Goal: Information Seeking & Learning: Learn about a topic

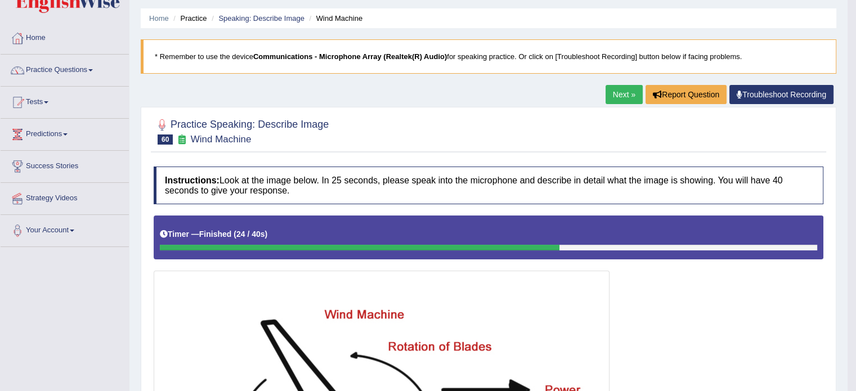
scroll to position [34, 0]
click at [286, 17] on link "Speaking: Describe Image" at bounding box center [261, 18] width 86 height 8
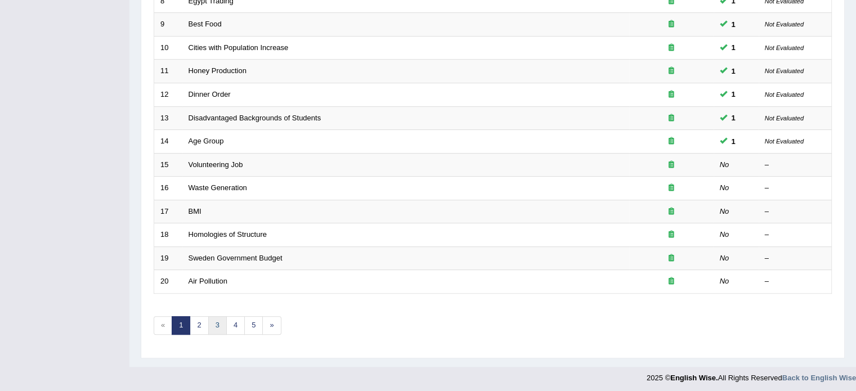
click at [214, 321] on link "3" at bounding box center [217, 325] width 19 height 19
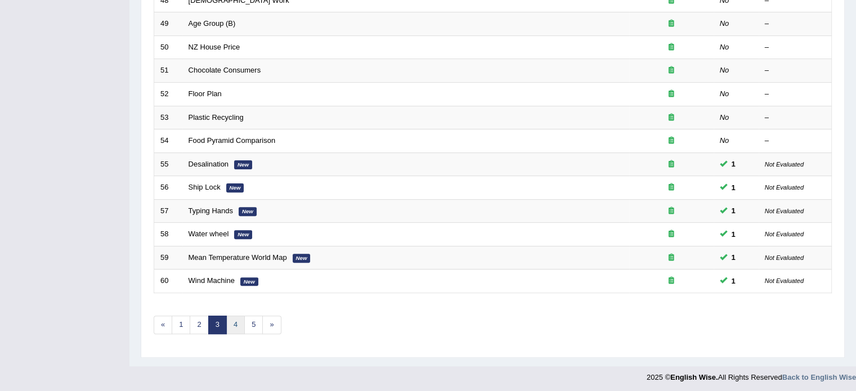
click at [233, 326] on link "4" at bounding box center [235, 325] width 19 height 19
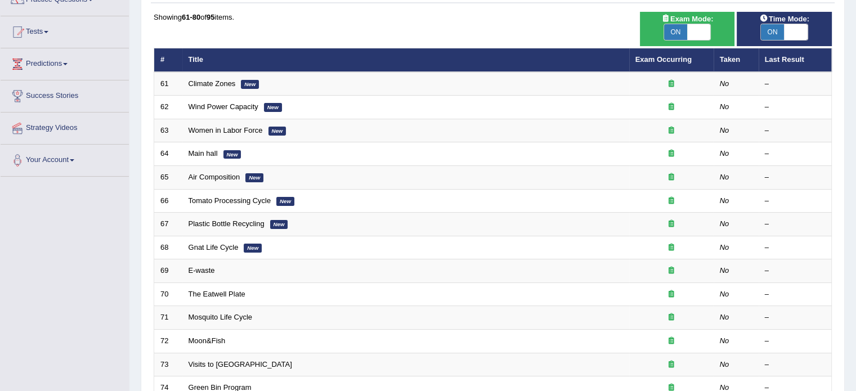
scroll to position [102, 0]
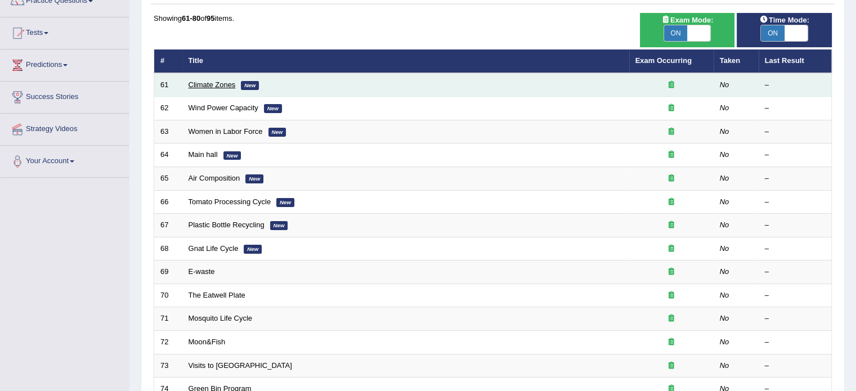
click at [197, 86] on link "Climate Zones" at bounding box center [211, 84] width 47 height 8
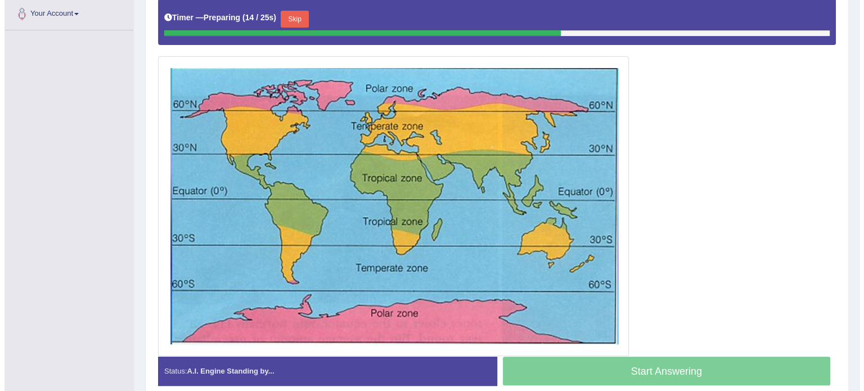
scroll to position [250, 0]
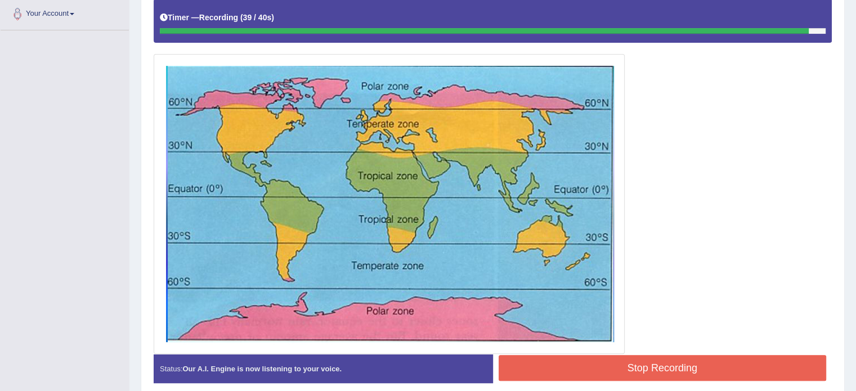
click at [576, 362] on button "Stop Recording" at bounding box center [662, 368] width 328 height 26
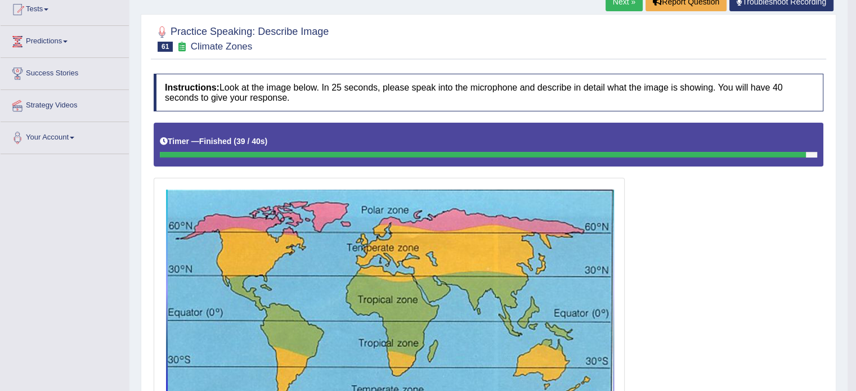
scroll to position [130, 0]
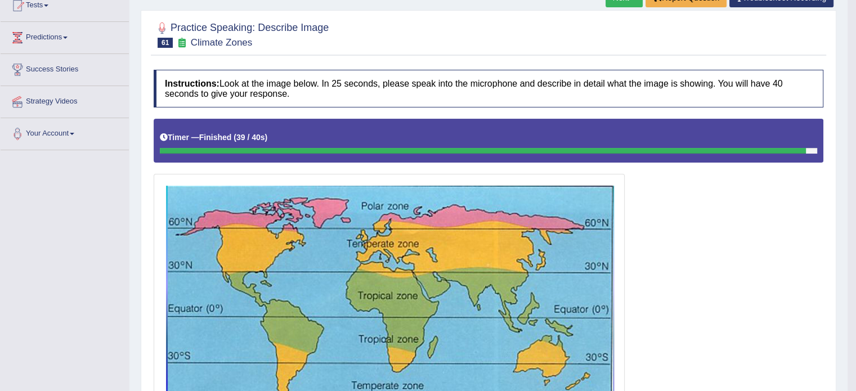
click at [316, 253] on img at bounding box center [388, 324] width 465 height 294
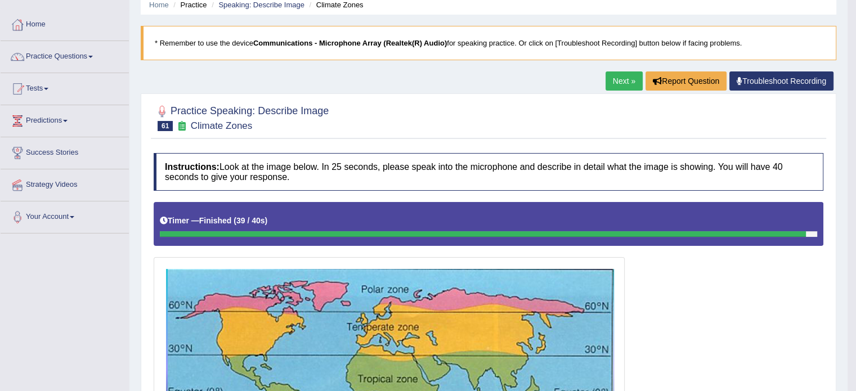
scroll to position [0, 0]
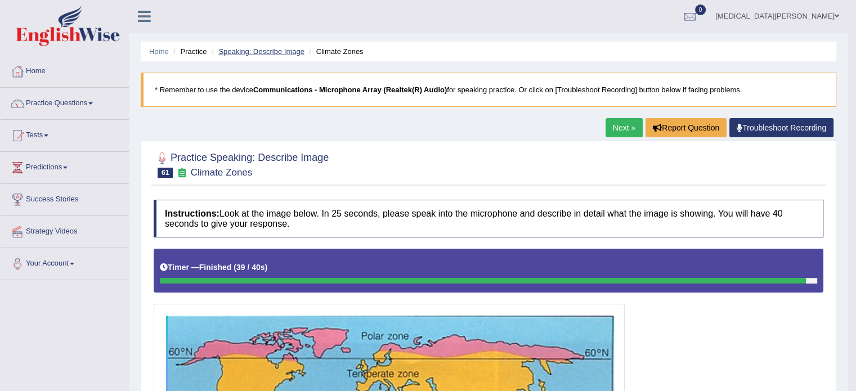
click at [272, 47] on link "Speaking: Describe Image" at bounding box center [261, 51] width 86 height 8
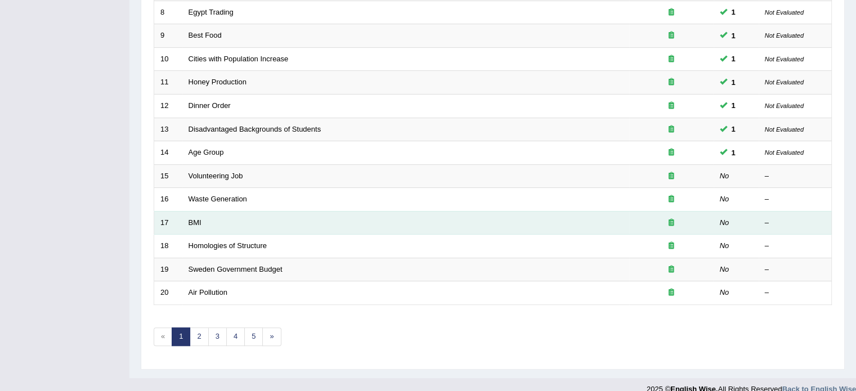
scroll to position [343, 0]
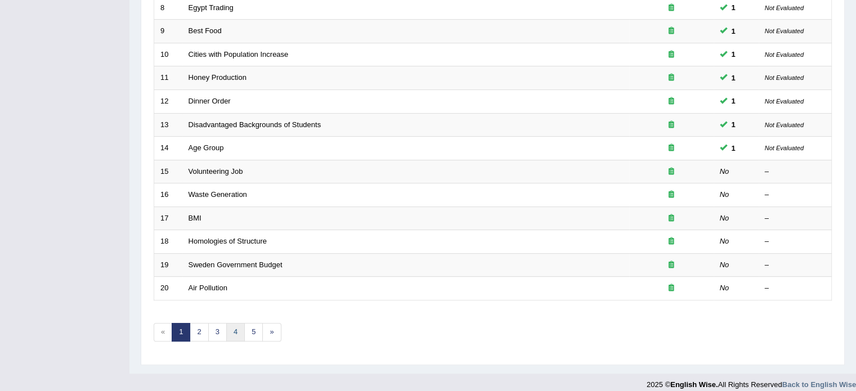
click at [232, 327] on link "4" at bounding box center [235, 332] width 19 height 19
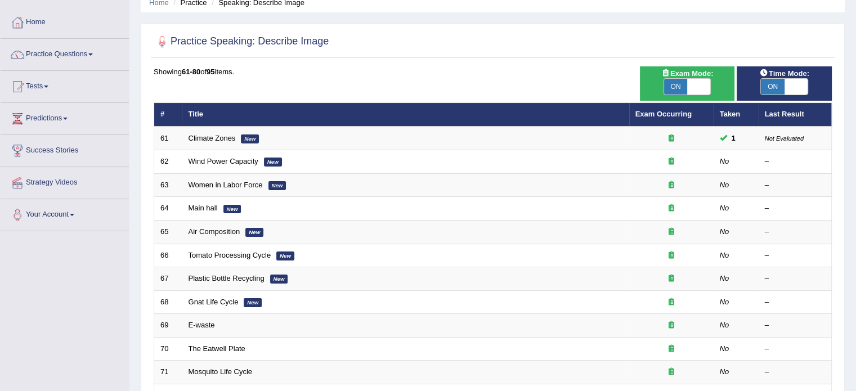
scroll to position [57, 0]
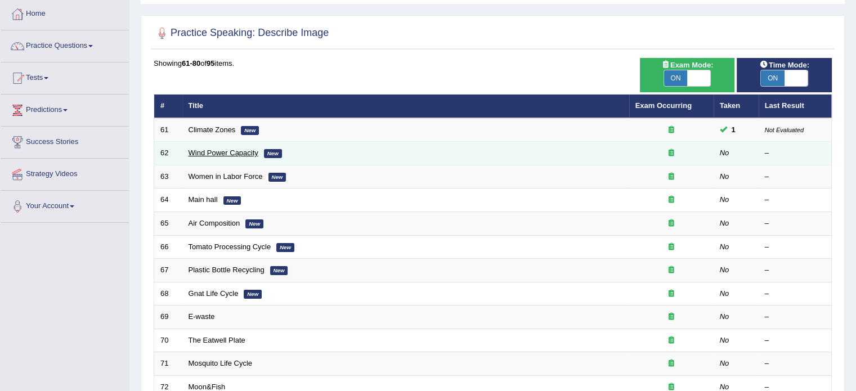
click at [217, 150] on link "Wind Power Capacity" at bounding box center [223, 153] width 70 height 8
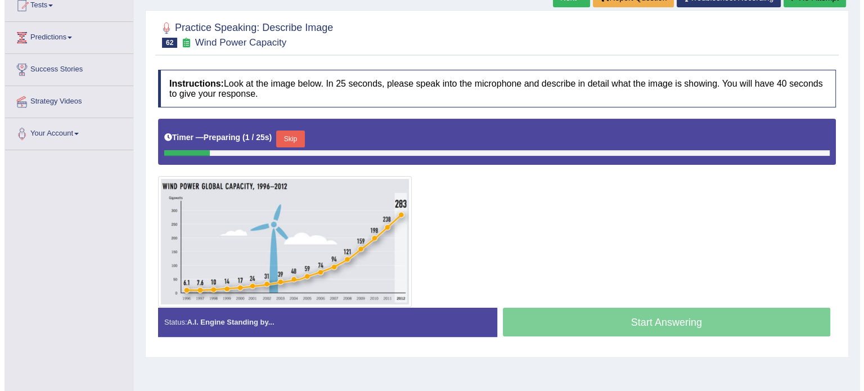
scroll to position [153, 0]
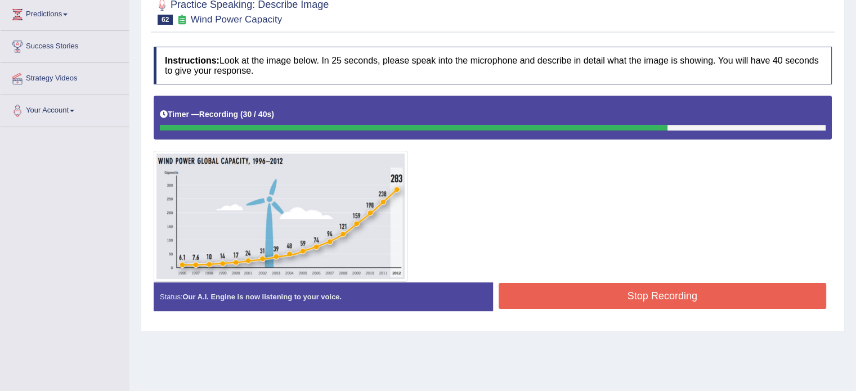
click at [544, 288] on button "Stop Recording" at bounding box center [662, 296] width 328 height 26
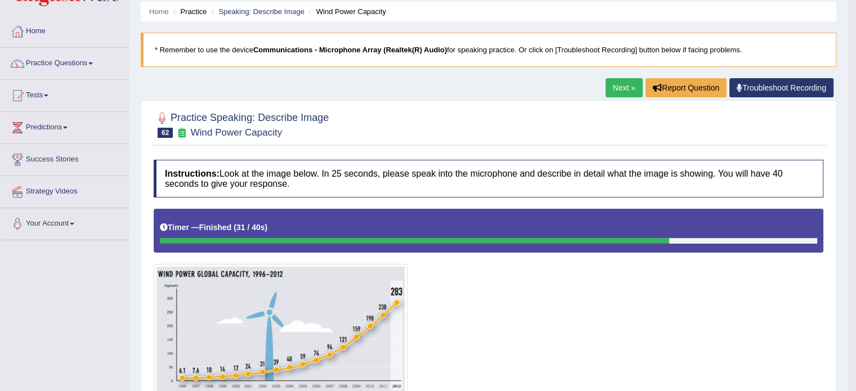
scroll to position [38, 0]
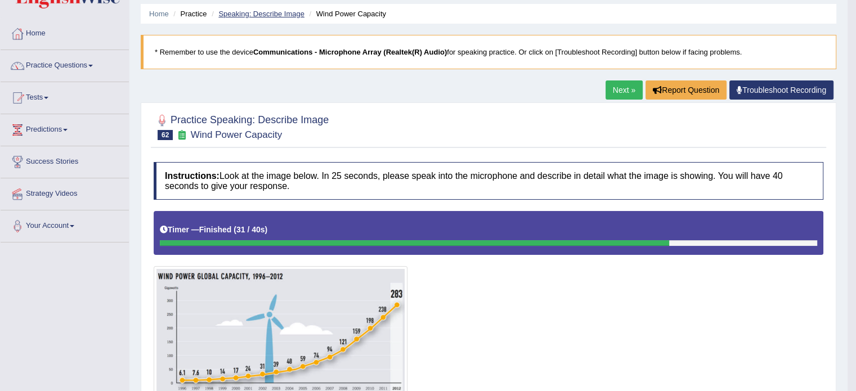
click at [261, 13] on link "Speaking: Describe Image" at bounding box center [261, 14] width 86 height 8
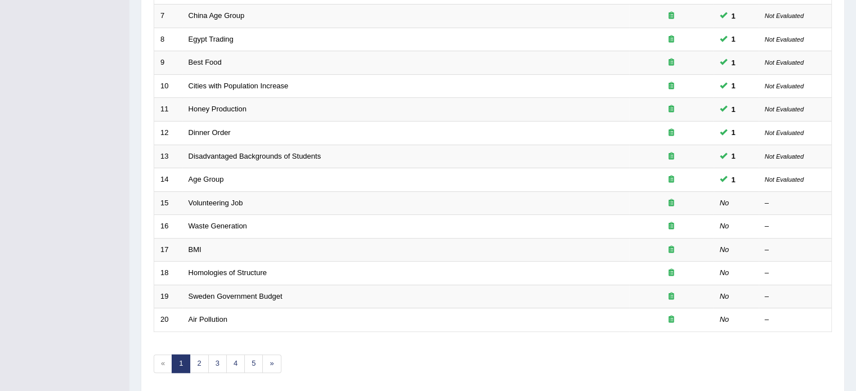
scroll to position [351, 0]
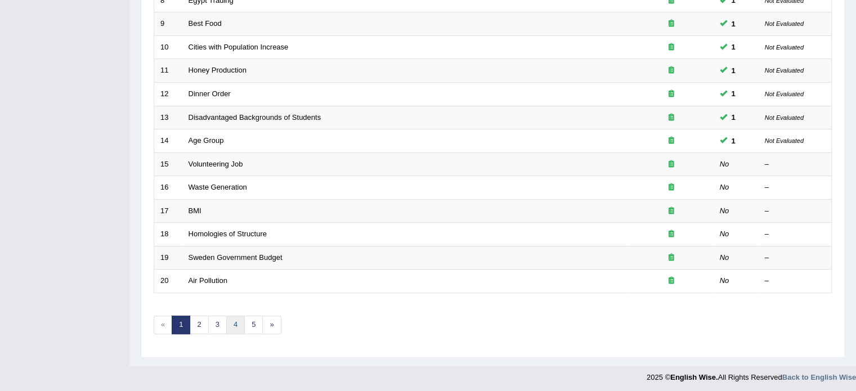
click at [234, 324] on link "4" at bounding box center [235, 325] width 19 height 19
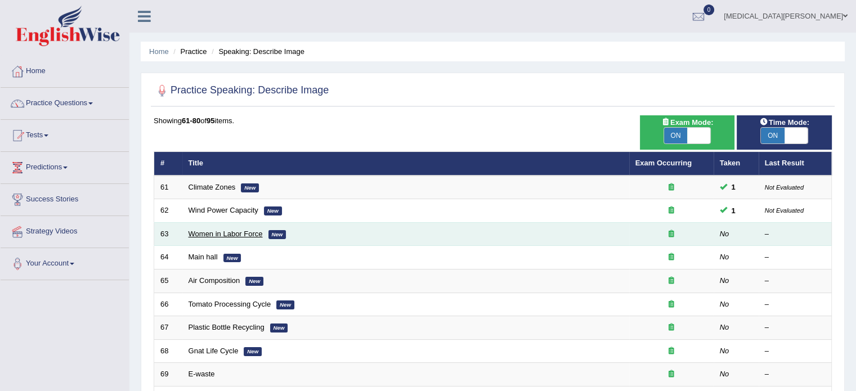
click at [236, 233] on link "Women in Labor Force" at bounding box center [225, 234] width 74 height 8
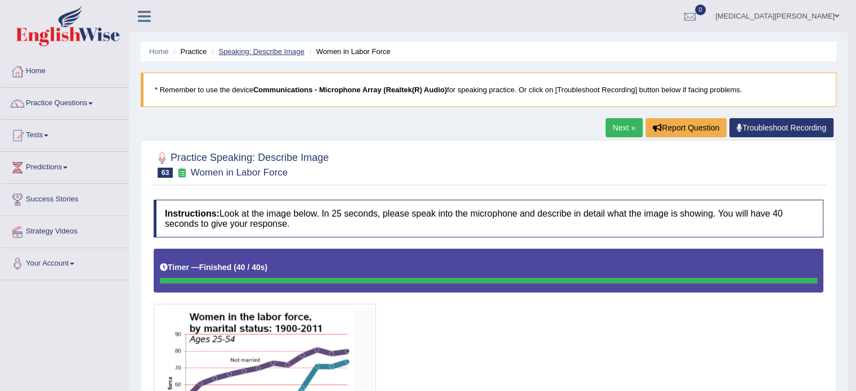
click at [285, 51] on link "Speaking: Describe Image" at bounding box center [261, 51] width 86 height 8
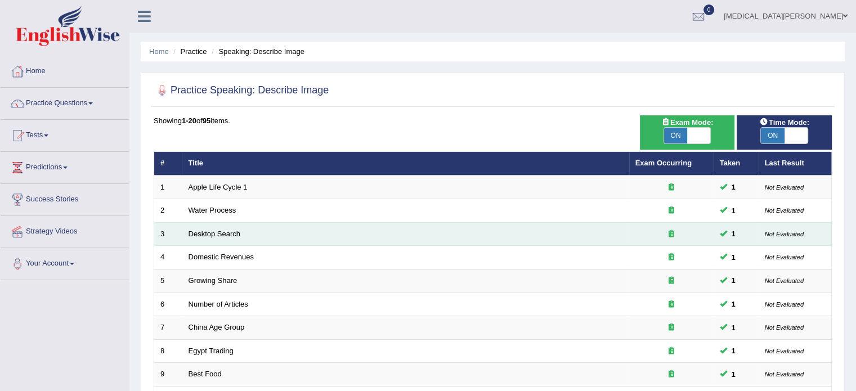
scroll to position [351, 0]
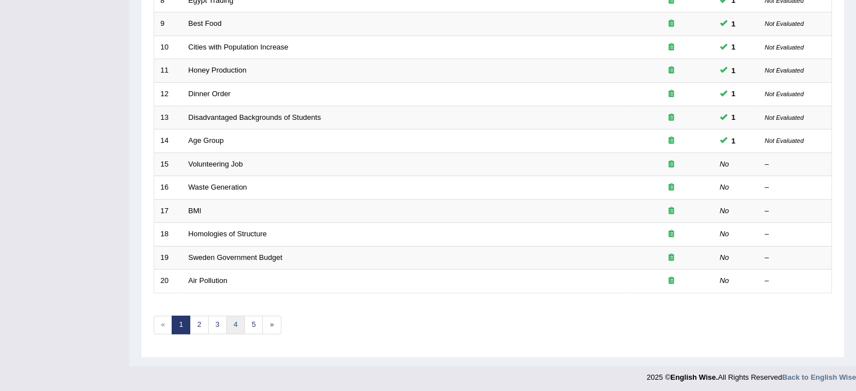
click at [236, 320] on link "4" at bounding box center [235, 325] width 19 height 19
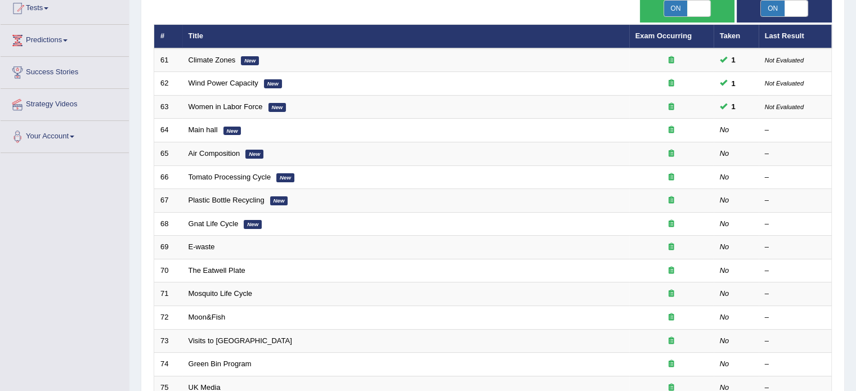
scroll to position [156, 0]
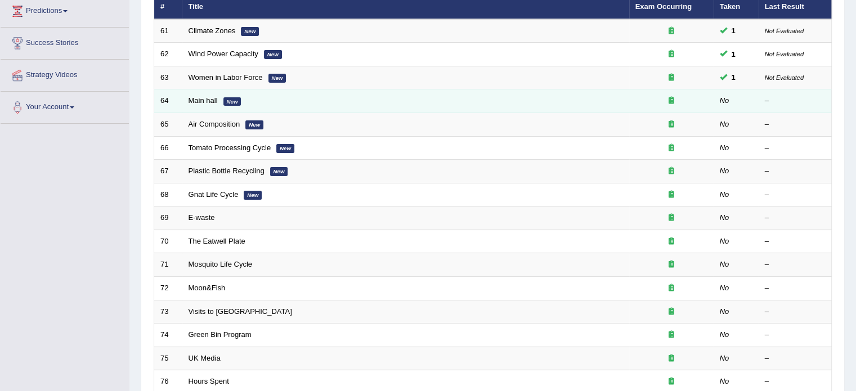
click at [215, 104] on td "Main hall New" at bounding box center [405, 101] width 447 height 24
click at [205, 102] on link "Main hall" at bounding box center [202, 100] width 29 height 8
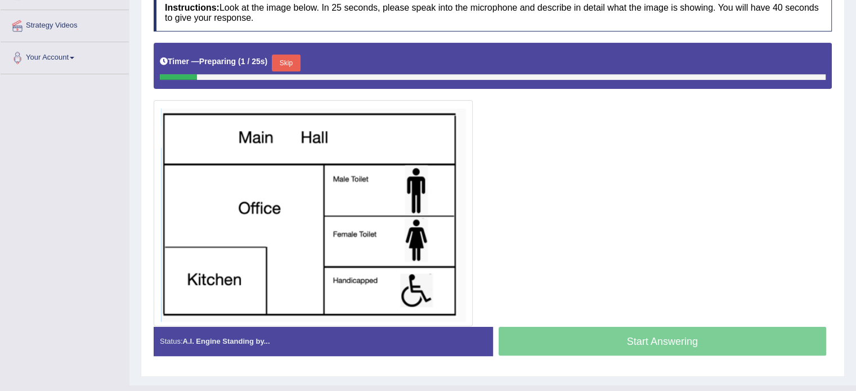
scroll to position [214, 0]
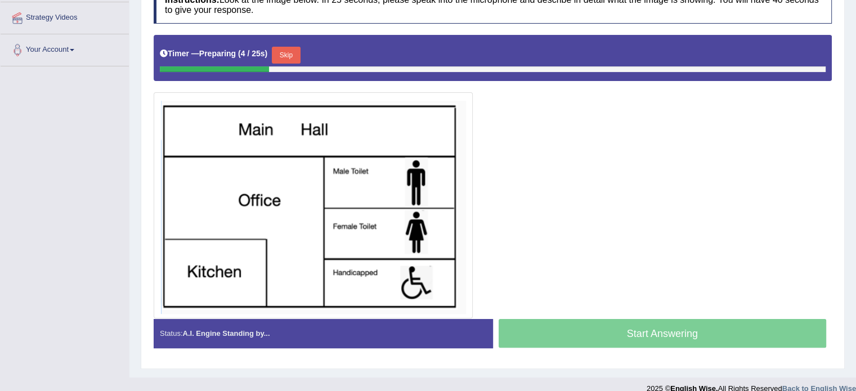
click at [286, 51] on button "Skip" at bounding box center [286, 55] width 28 height 17
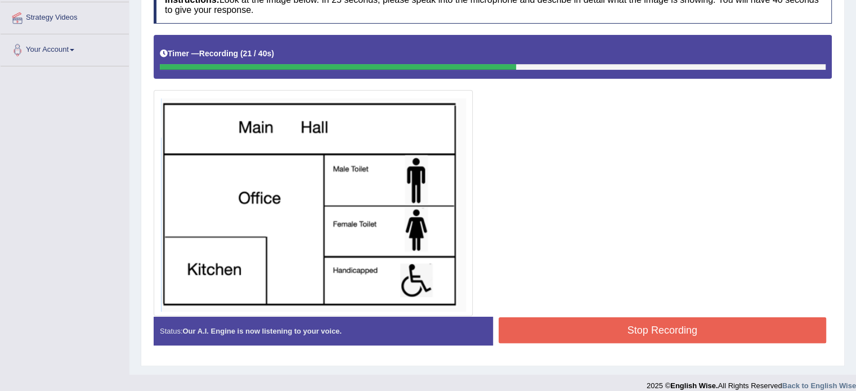
click at [595, 321] on button "Stop Recording" at bounding box center [662, 330] width 328 height 26
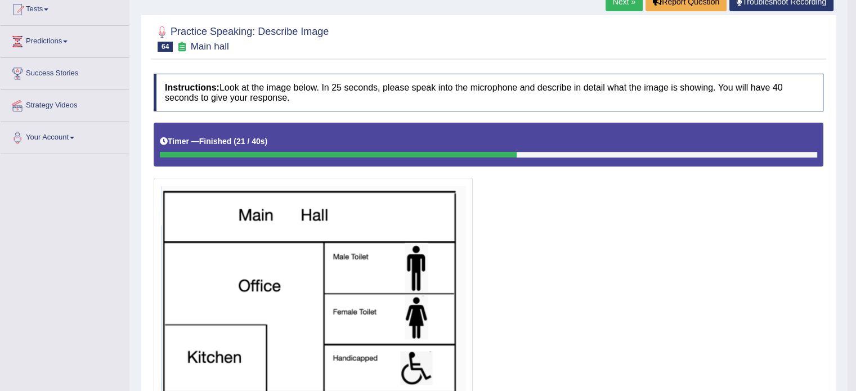
scroll to position [0, 0]
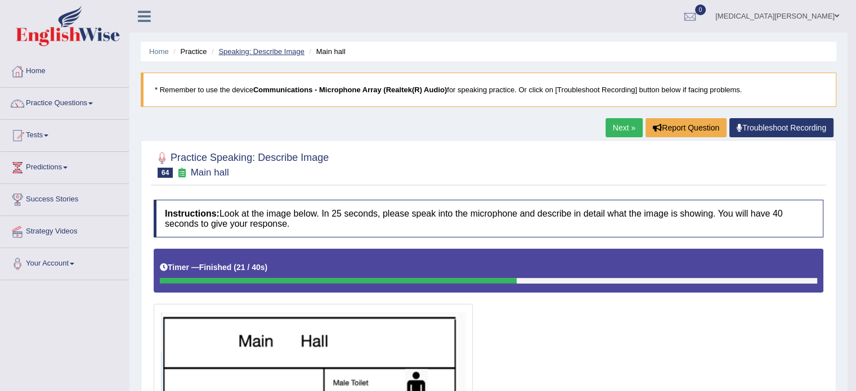
click at [275, 53] on link "Speaking: Describe Image" at bounding box center [261, 51] width 86 height 8
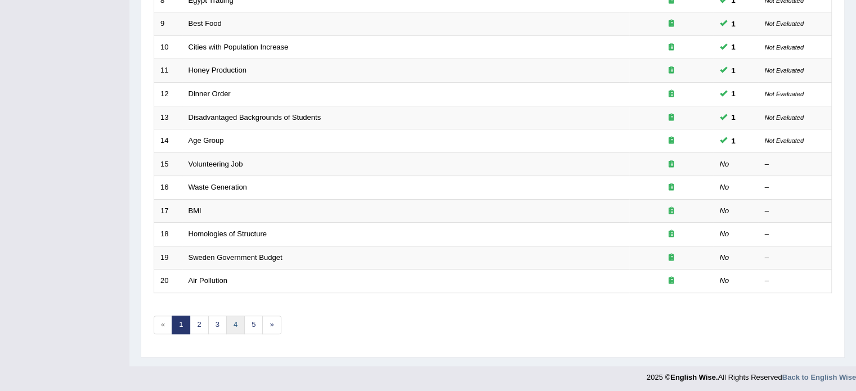
scroll to position [350, 0]
click at [230, 322] on link "4" at bounding box center [235, 325] width 19 height 19
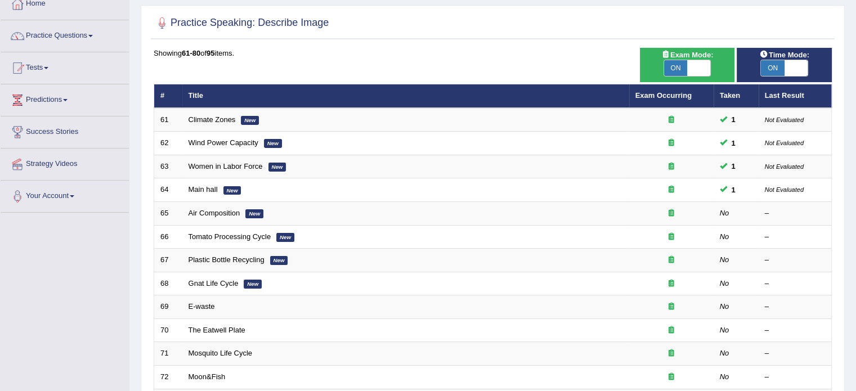
scroll to position [67, 0]
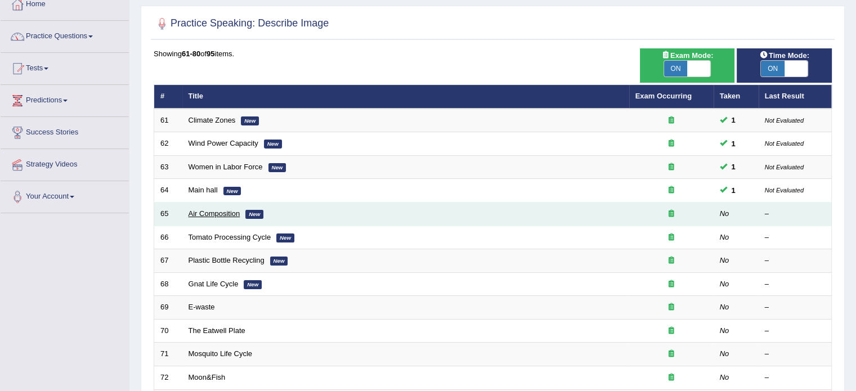
click at [232, 214] on link "Air Composition" at bounding box center [214, 213] width 52 height 8
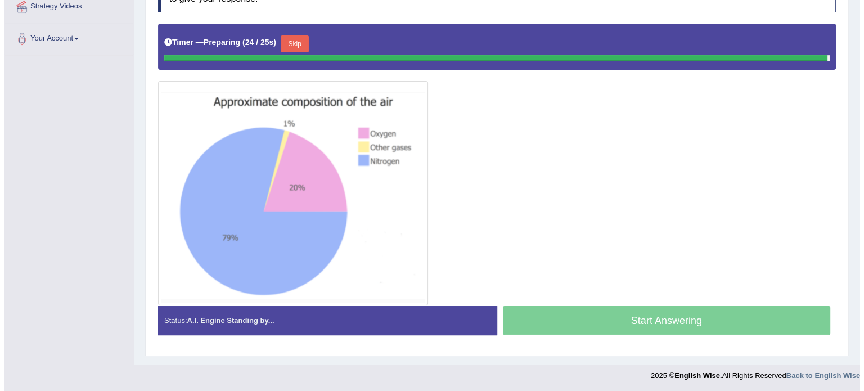
scroll to position [223, 0]
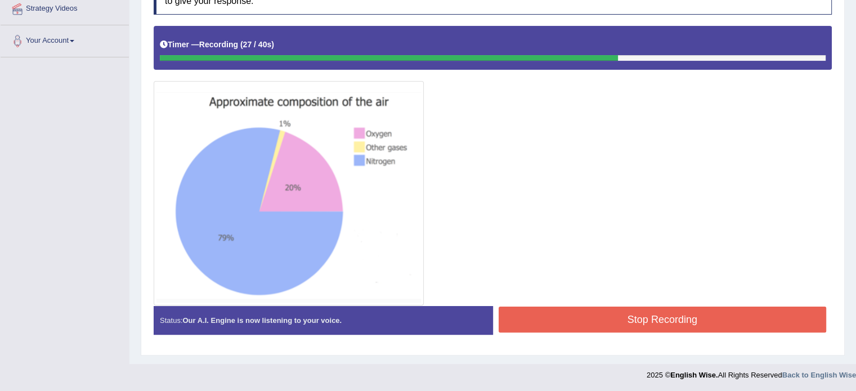
click at [581, 313] on button "Stop Recording" at bounding box center [662, 320] width 328 height 26
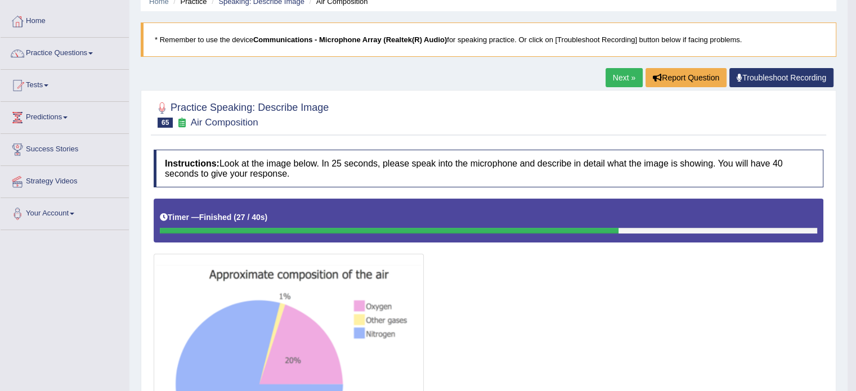
scroll to position [0, 0]
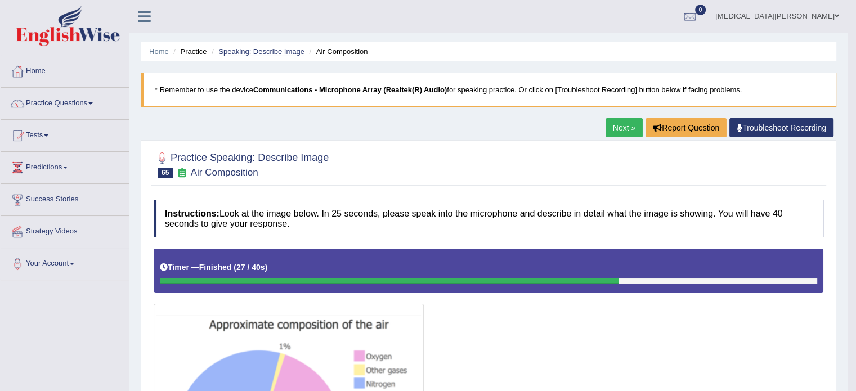
click at [288, 49] on link "Speaking: Describe Image" at bounding box center [261, 51] width 86 height 8
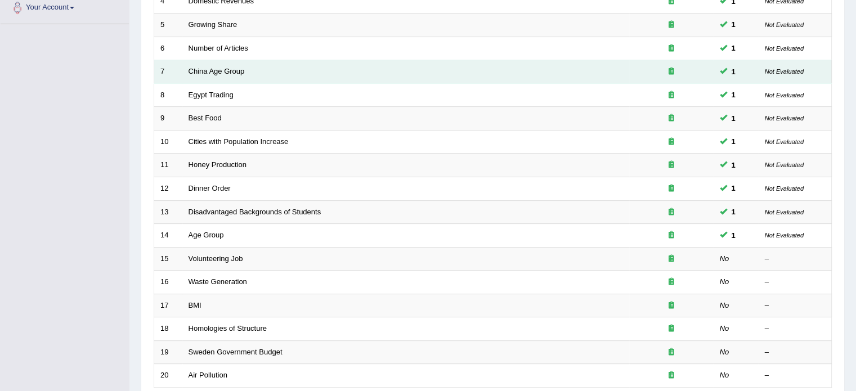
scroll to position [351, 0]
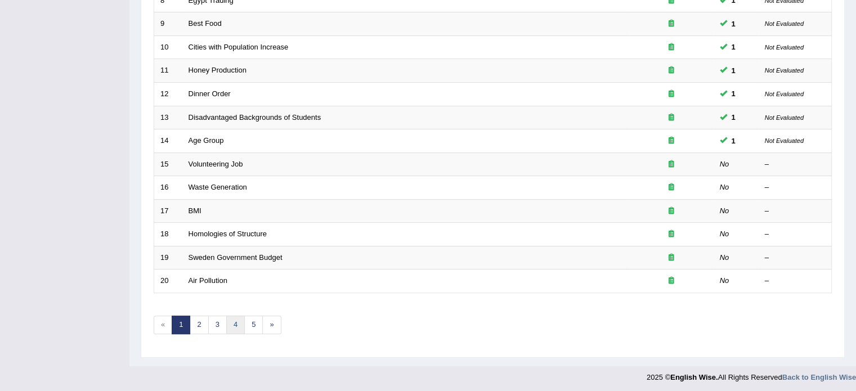
click at [233, 320] on link "4" at bounding box center [235, 325] width 19 height 19
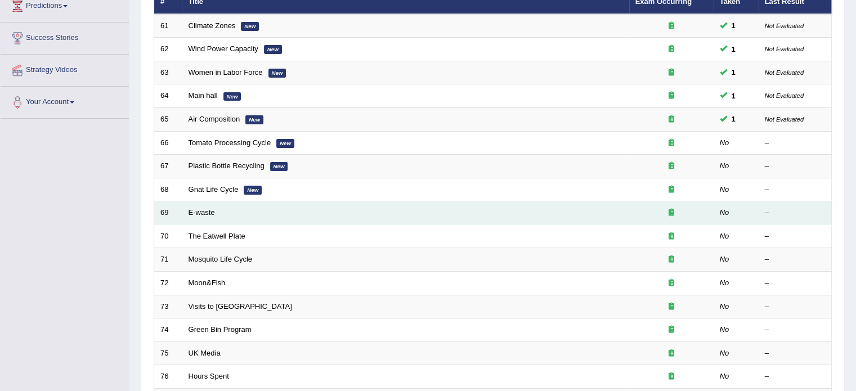
scroll to position [162, 0]
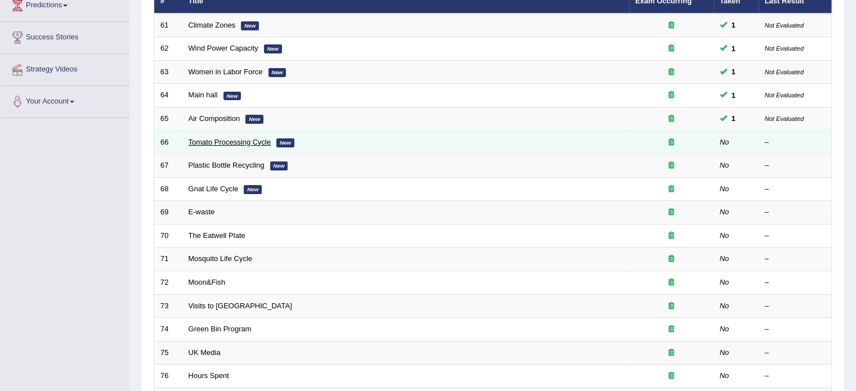
click at [236, 140] on link "Tomato Processing Cycle" at bounding box center [229, 142] width 83 height 8
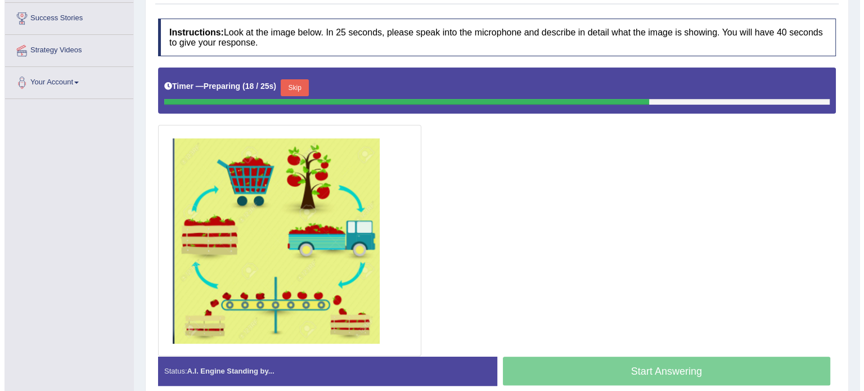
scroll to position [185, 0]
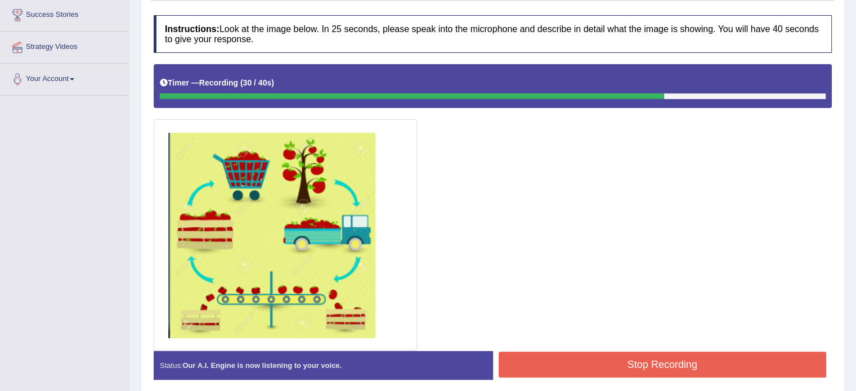
click at [611, 358] on button "Stop Recording" at bounding box center [662, 365] width 328 height 26
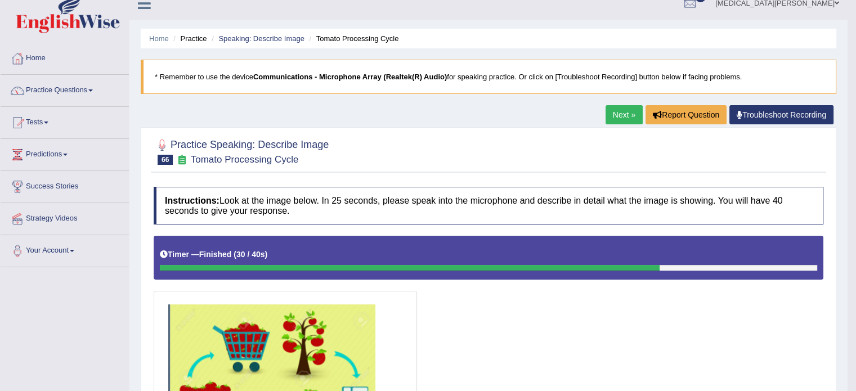
scroll to position [0, 0]
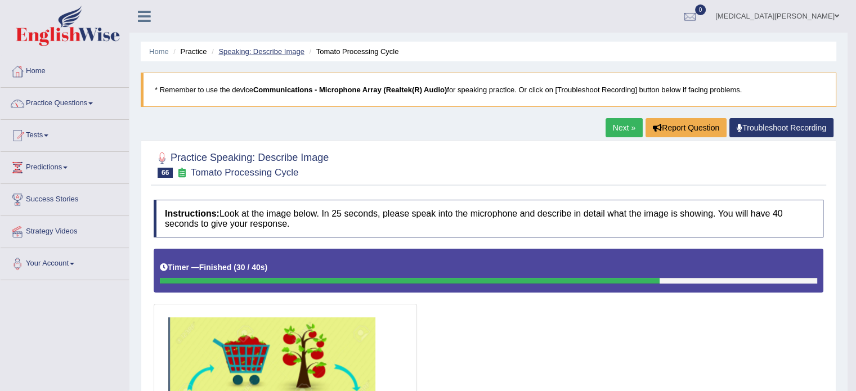
click at [282, 52] on link "Speaking: Describe Image" at bounding box center [261, 51] width 86 height 8
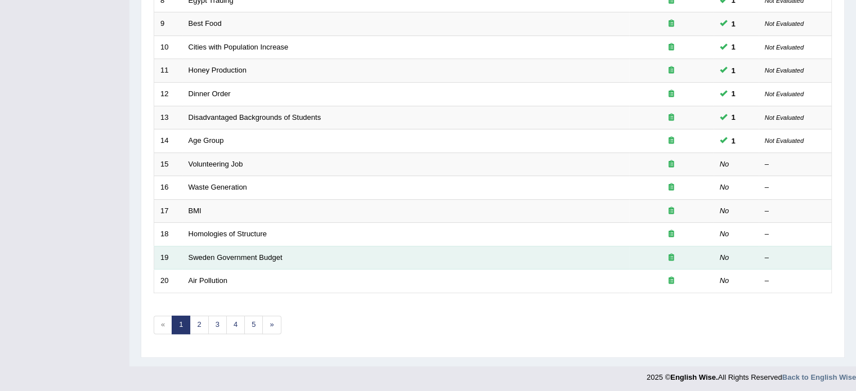
scroll to position [350, 0]
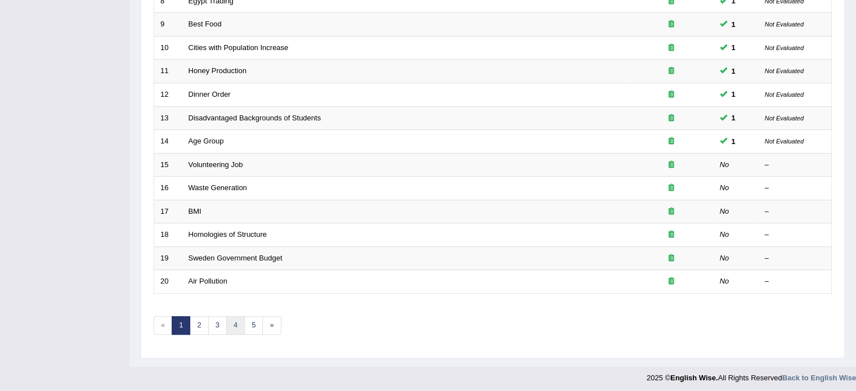
click at [232, 317] on link "4" at bounding box center [235, 325] width 19 height 19
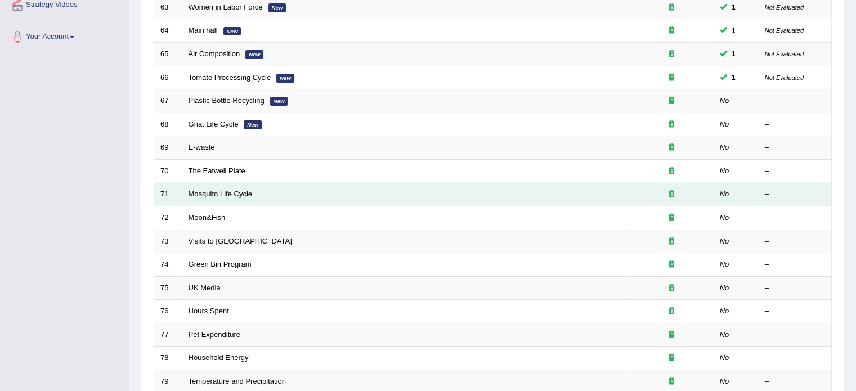
scroll to position [220, 0]
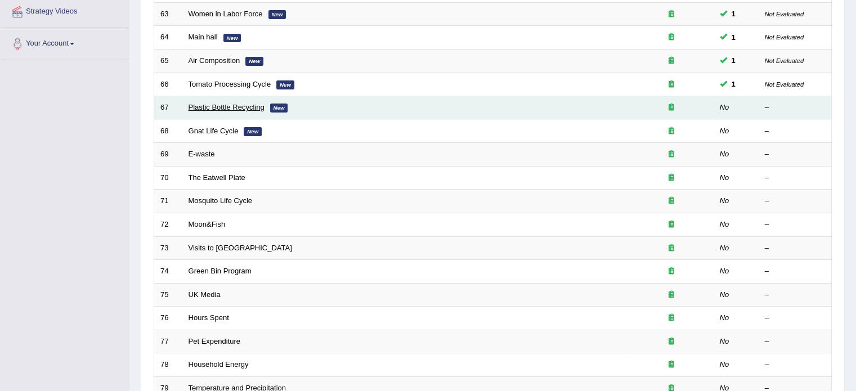
click at [241, 105] on link "Plastic Bottle Recycling" at bounding box center [226, 107] width 76 height 8
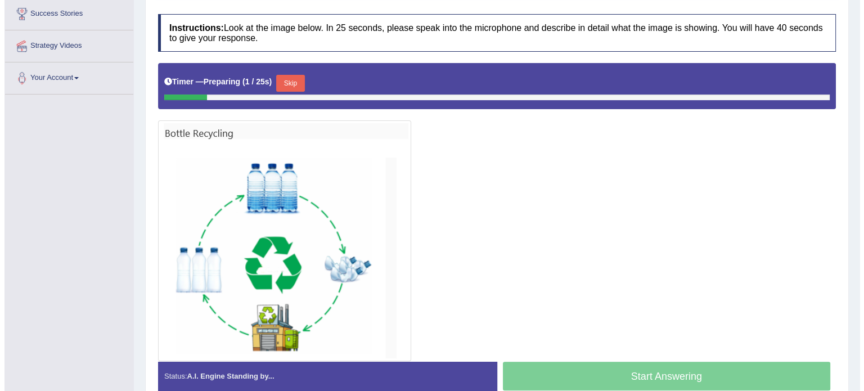
scroll to position [195, 0]
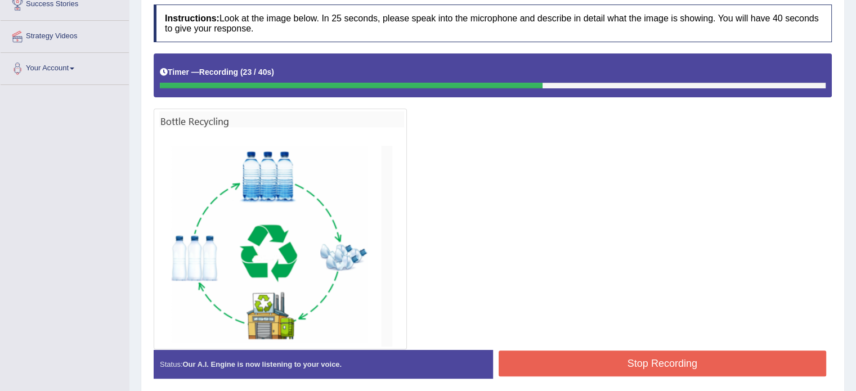
click at [574, 355] on button "Stop Recording" at bounding box center [662, 364] width 328 height 26
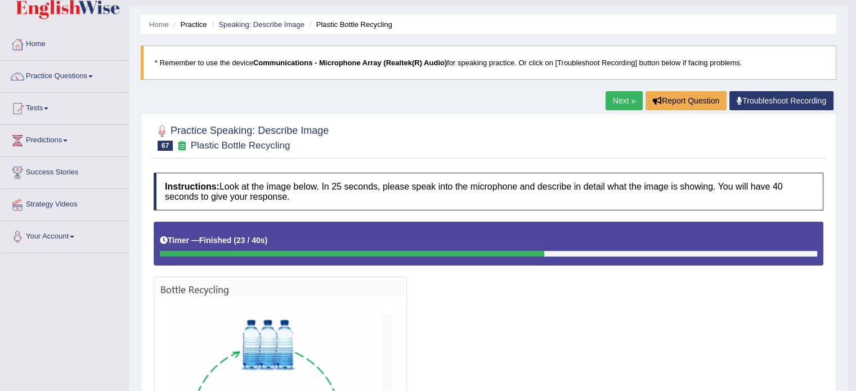
scroll to position [0, 0]
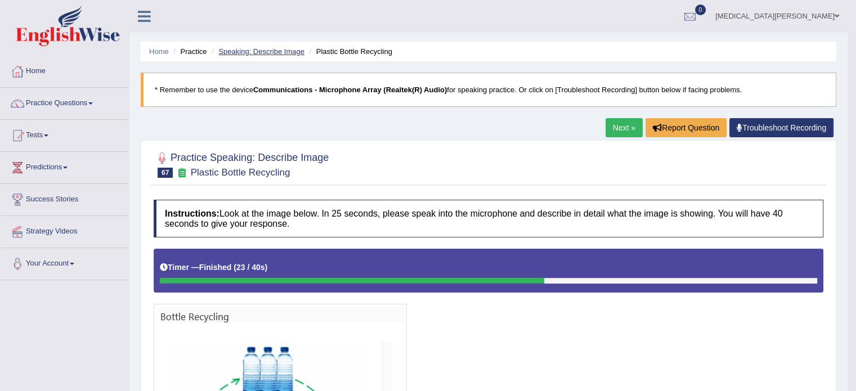
click at [261, 52] on link "Speaking: Describe Image" at bounding box center [261, 51] width 86 height 8
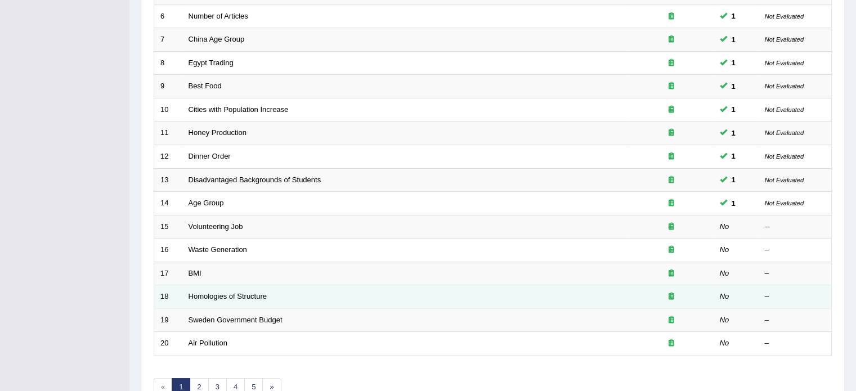
scroll to position [292, 0]
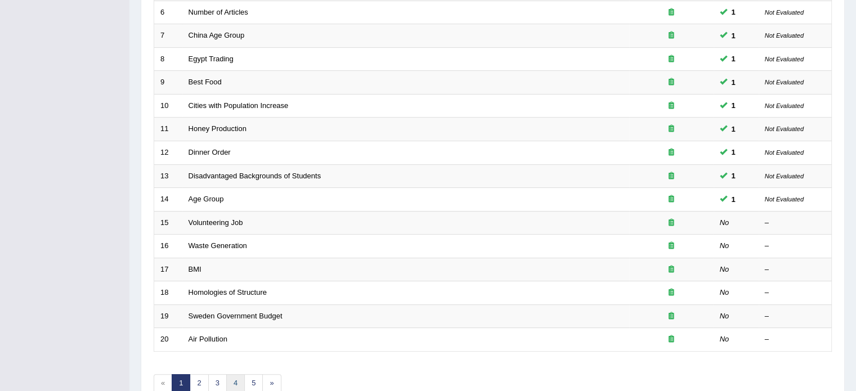
click at [232, 377] on link "4" at bounding box center [235, 383] width 19 height 19
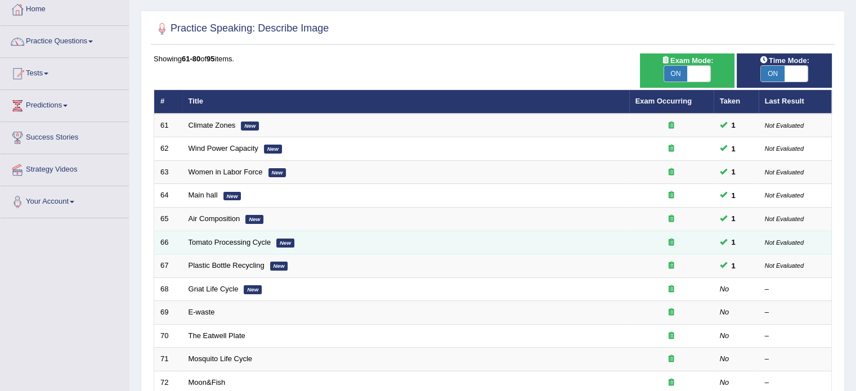
scroll to position [65, 0]
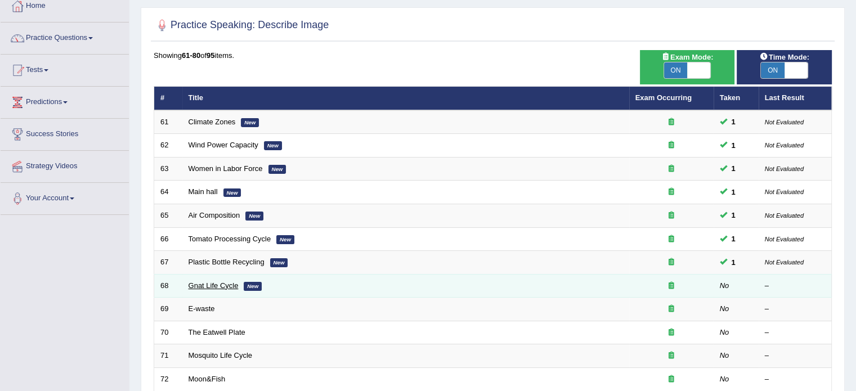
click at [219, 285] on link "Gnat Life Cycle" at bounding box center [213, 285] width 50 height 8
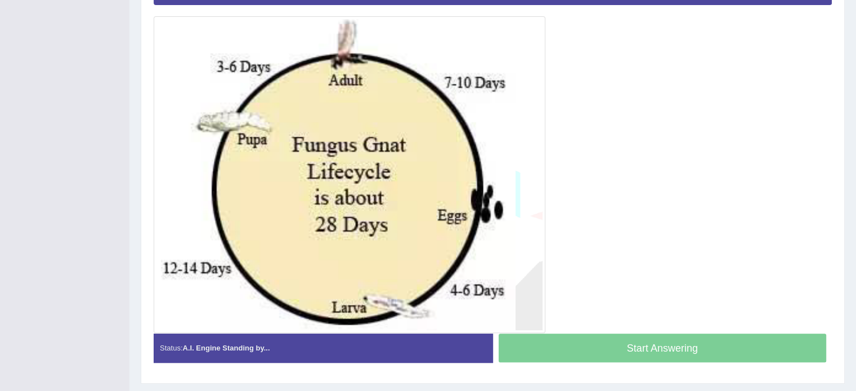
scroll to position [290, 0]
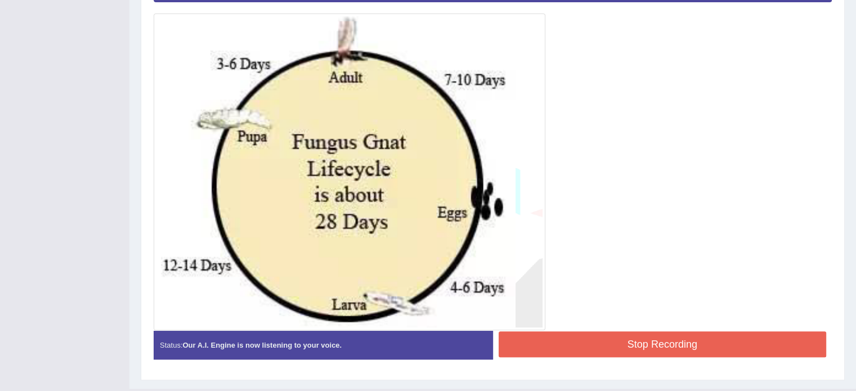
click at [563, 346] on button "Stop Recording" at bounding box center [662, 344] width 328 height 26
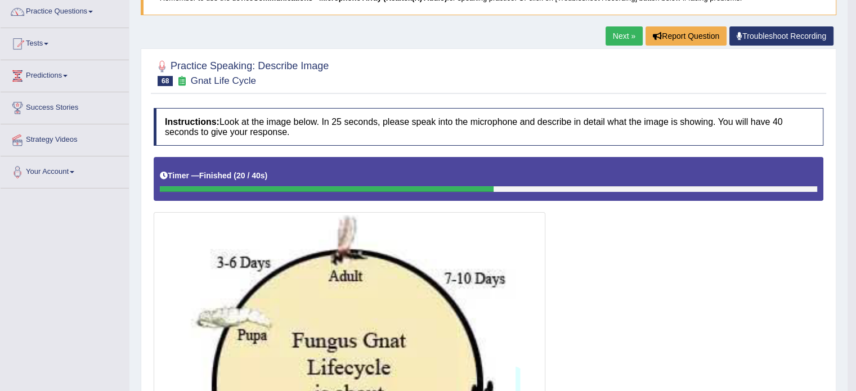
scroll to position [0, 0]
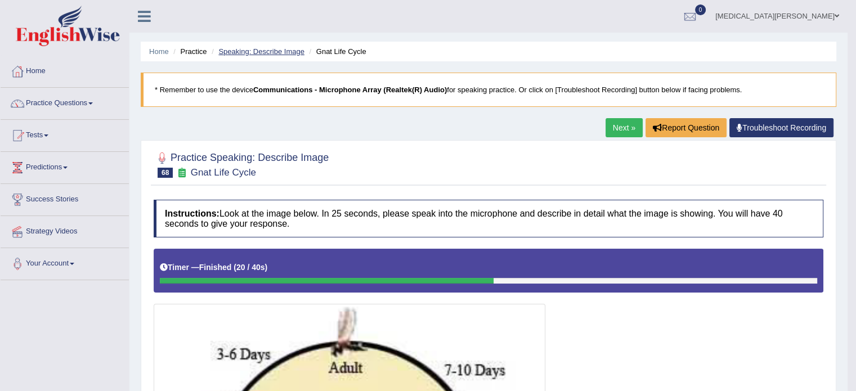
click at [266, 49] on link "Speaking: Describe Image" at bounding box center [261, 51] width 86 height 8
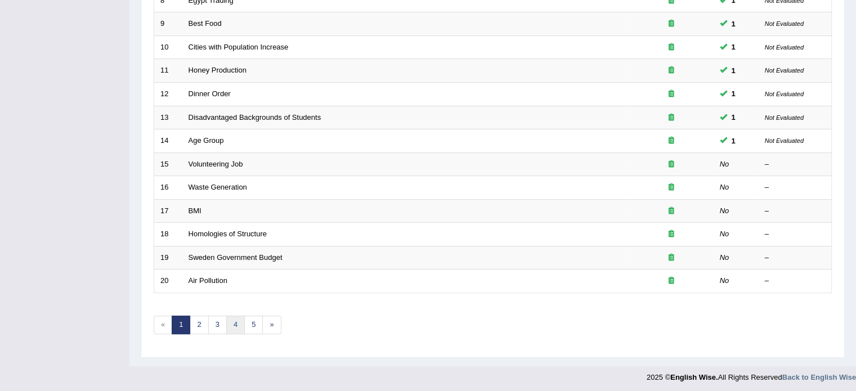
click at [235, 321] on link "4" at bounding box center [235, 325] width 19 height 19
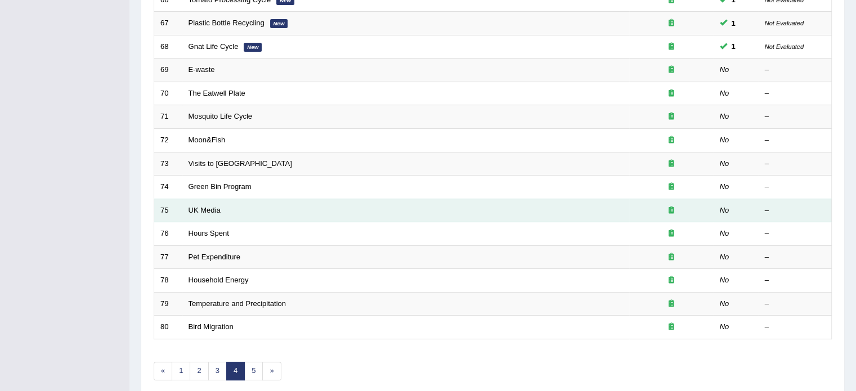
scroll to position [304, 0]
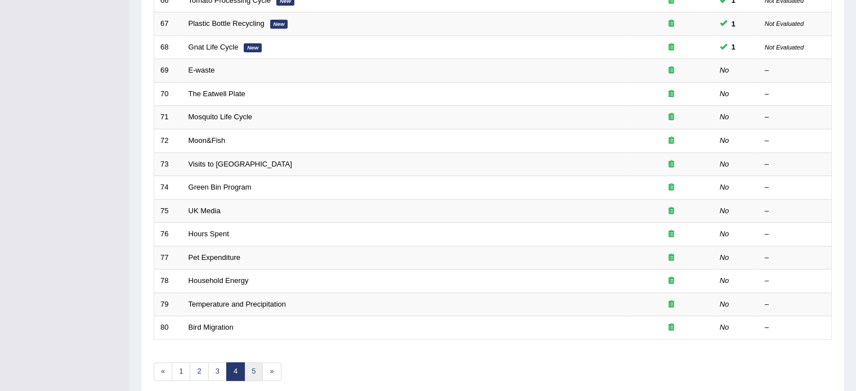
click at [253, 370] on link "5" at bounding box center [253, 371] width 19 height 19
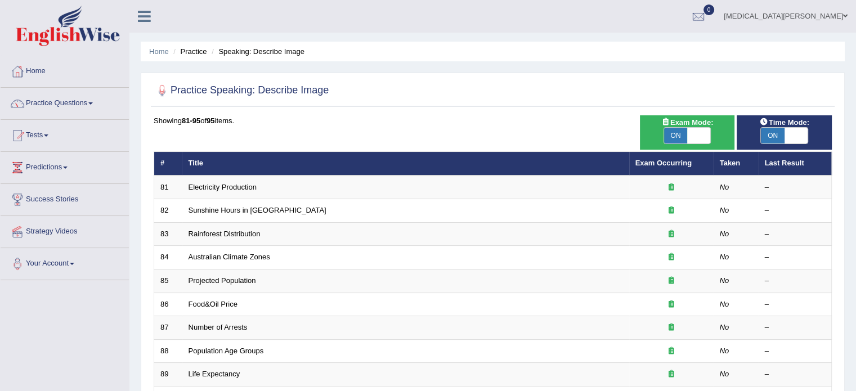
click at [193, 50] on li "Practice" at bounding box center [188, 51] width 36 height 11
click at [77, 105] on link "Practice Questions" at bounding box center [65, 102] width 128 height 28
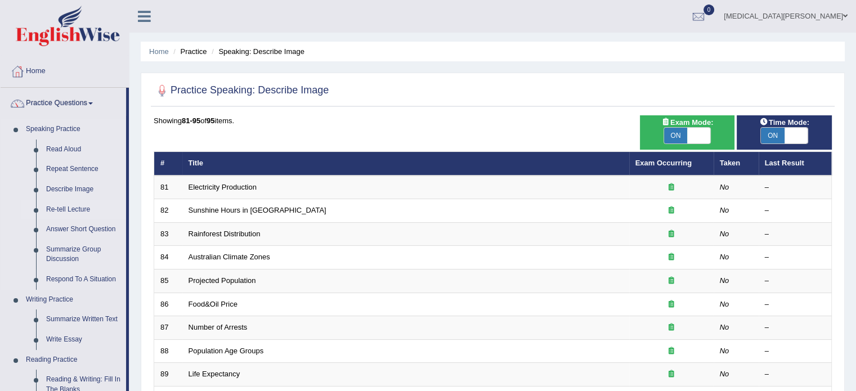
click at [65, 209] on link "Re-tell Lecture" at bounding box center [83, 210] width 85 height 20
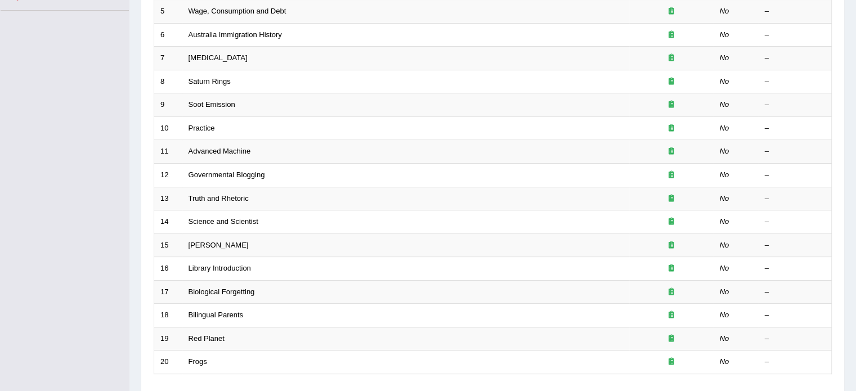
scroll to position [351, 0]
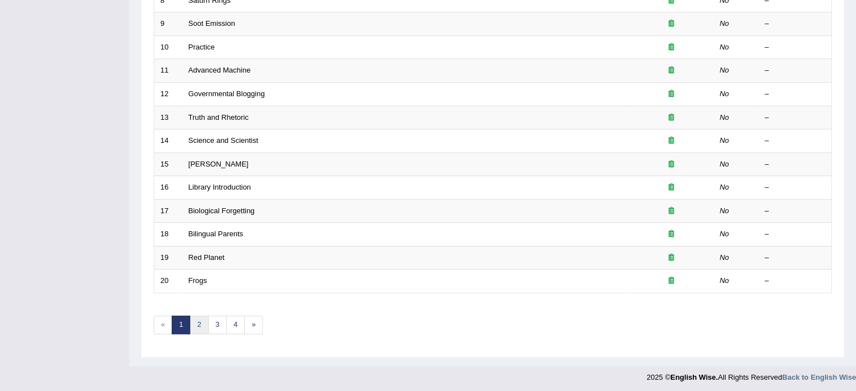
click at [199, 323] on link "2" at bounding box center [199, 325] width 19 height 19
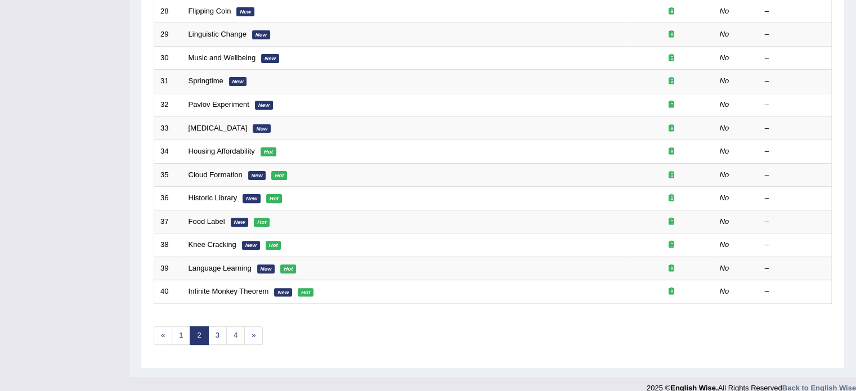
scroll to position [351, 0]
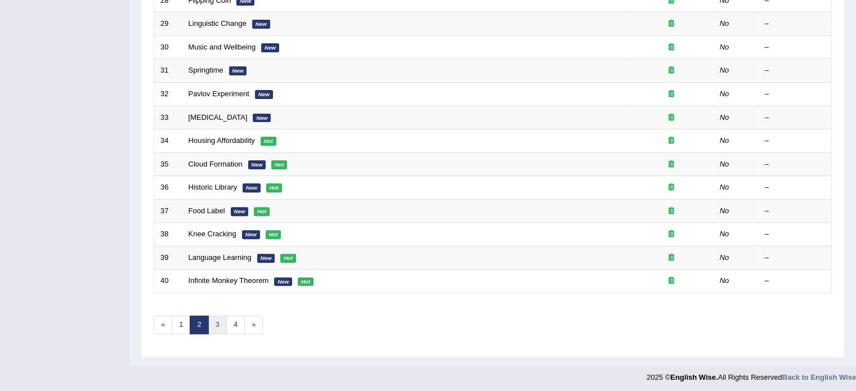
click at [214, 317] on link "3" at bounding box center [217, 325] width 19 height 19
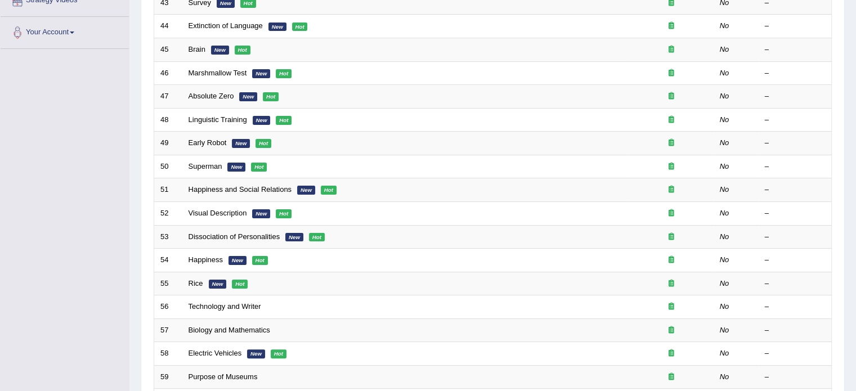
scroll to position [351, 0]
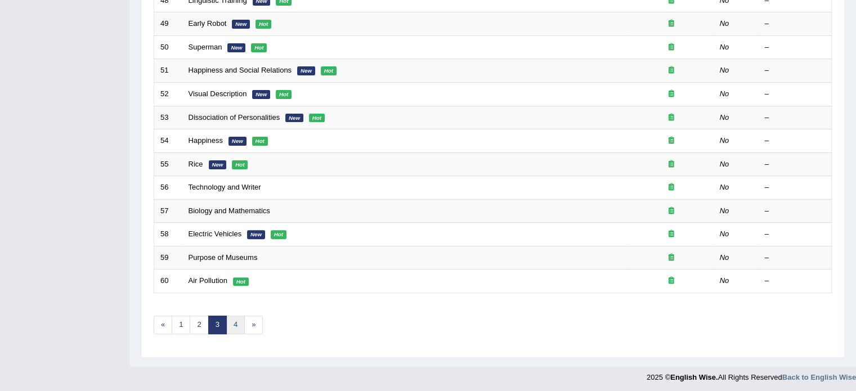
click at [232, 322] on link "4" at bounding box center [235, 325] width 19 height 19
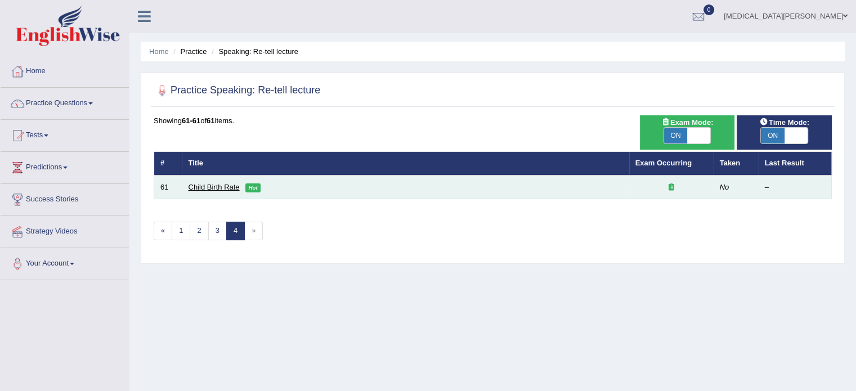
click at [216, 187] on link "Child Birth Rate" at bounding box center [213, 187] width 51 height 8
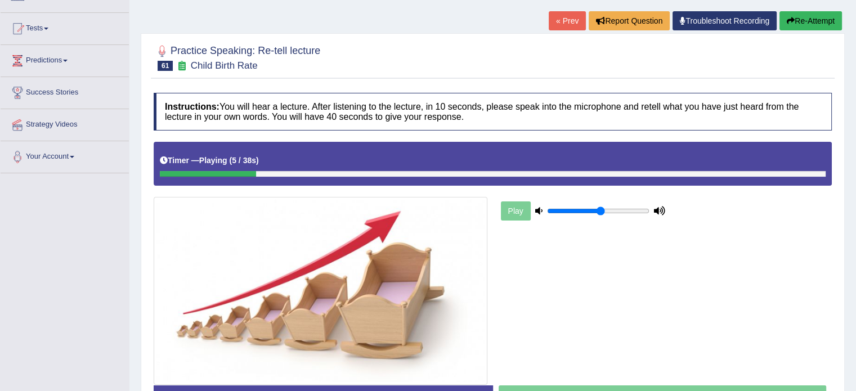
scroll to position [102, 0]
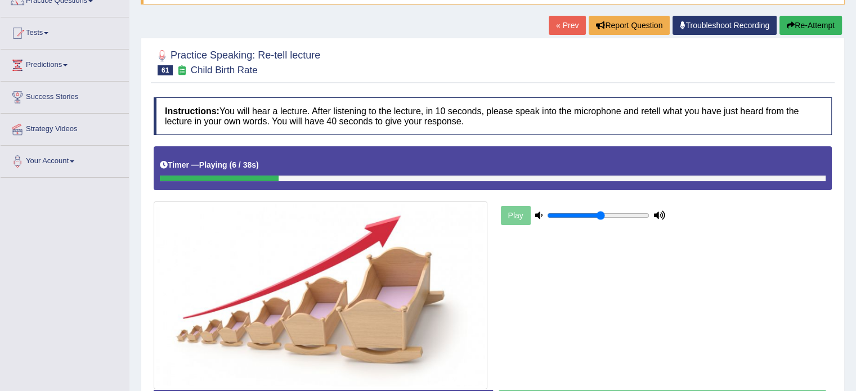
click at [810, 24] on button "Re-Attempt" at bounding box center [810, 25] width 62 height 19
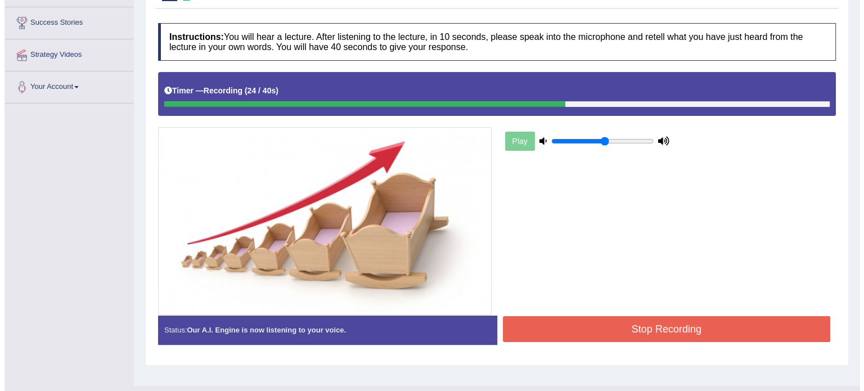
scroll to position [200, 0]
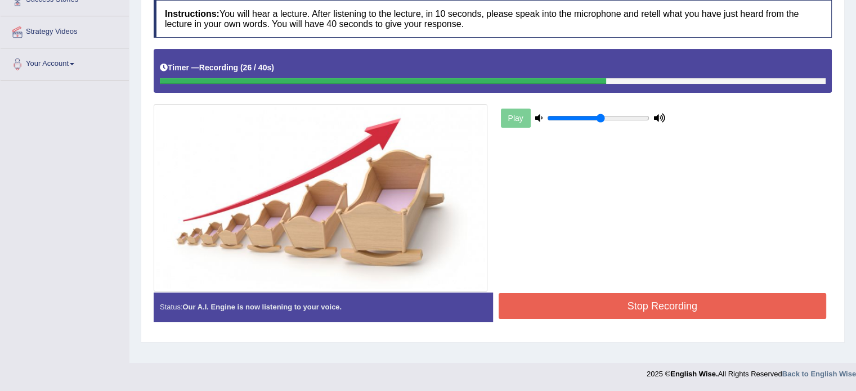
click at [672, 302] on button "Stop Recording" at bounding box center [662, 306] width 328 height 26
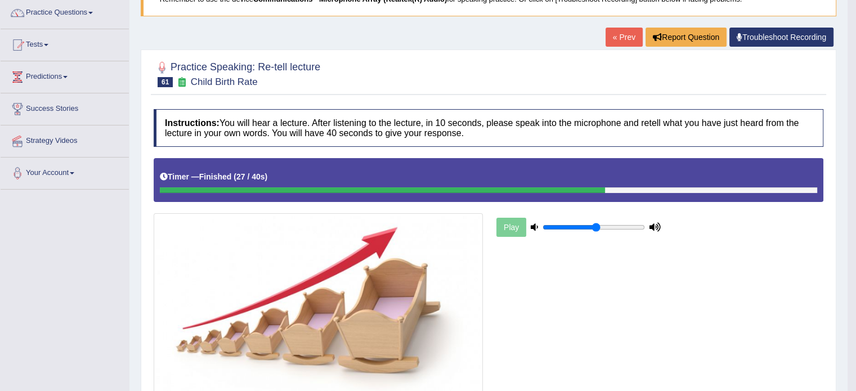
scroll to position [0, 0]
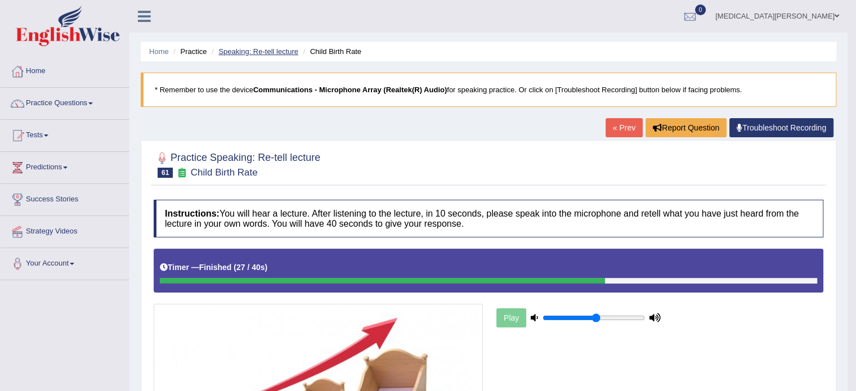
click at [272, 55] on link "Speaking: Re-tell lecture" at bounding box center [258, 51] width 80 height 8
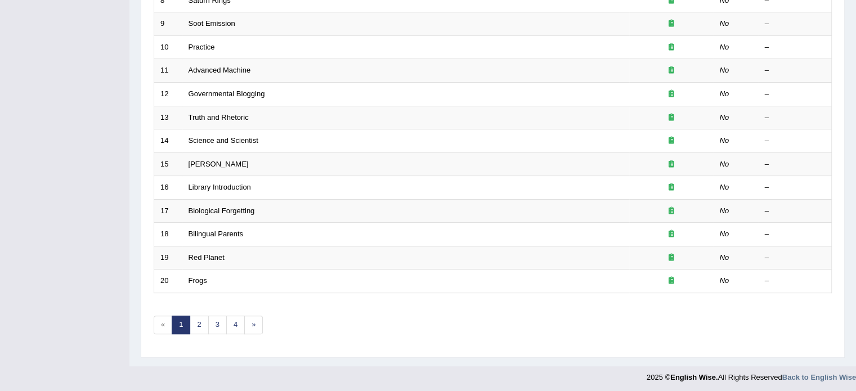
scroll to position [351, 0]
click at [232, 324] on link "4" at bounding box center [235, 325] width 19 height 19
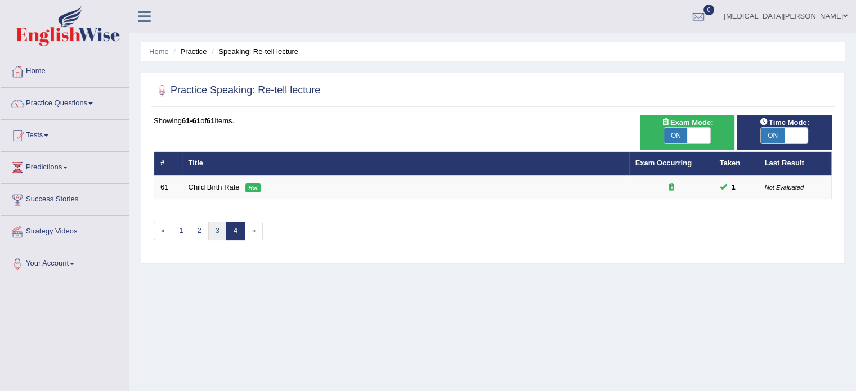
click at [215, 229] on link "3" at bounding box center [217, 231] width 19 height 19
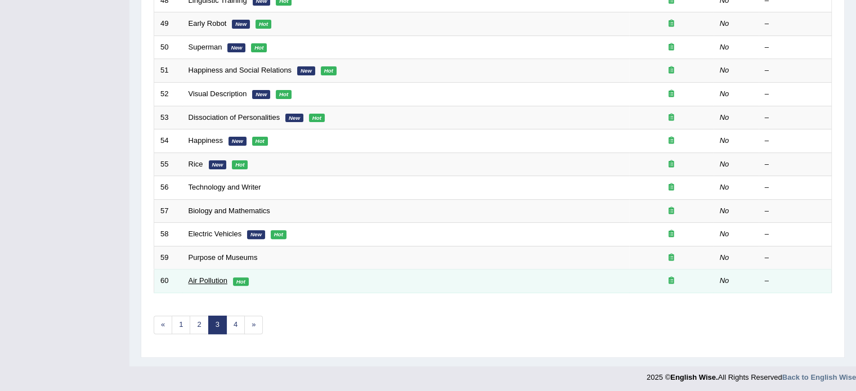
click at [200, 280] on link "Air Pollution" at bounding box center [207, 280] width 39 height 8
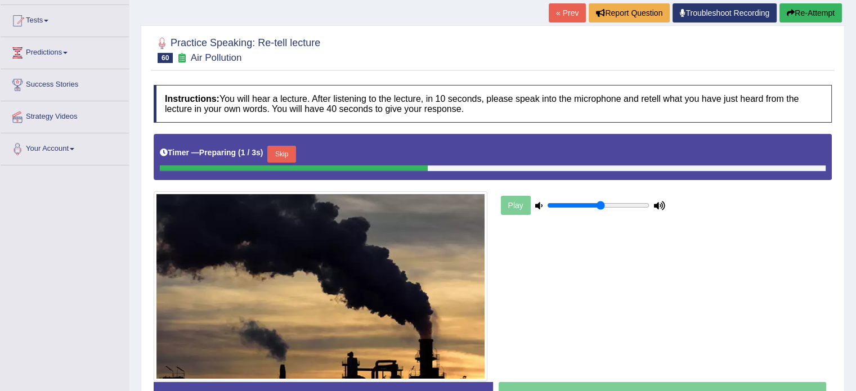
scroll to position [200, 0]
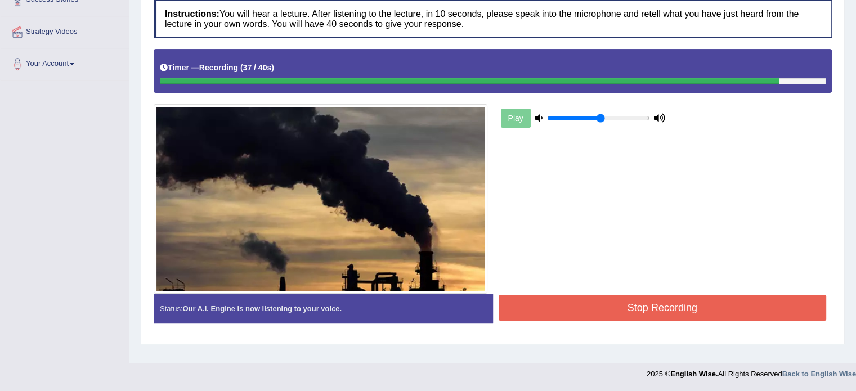
click at [565, 313] on button "Stop Recording" at bounding box center [662, 308] width 328 height 26
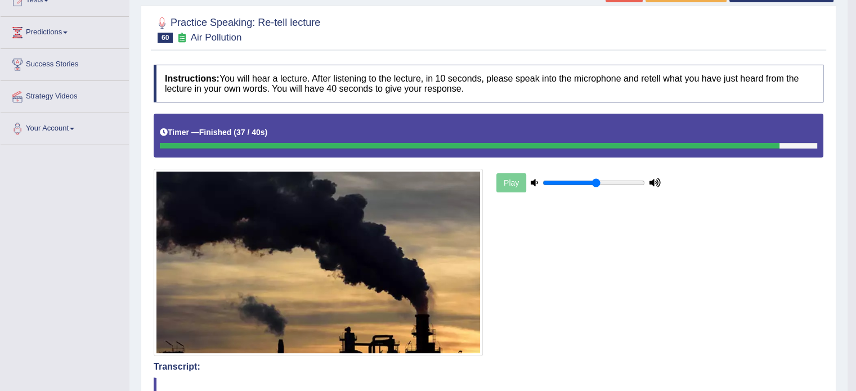
scroll to position [0, 0]
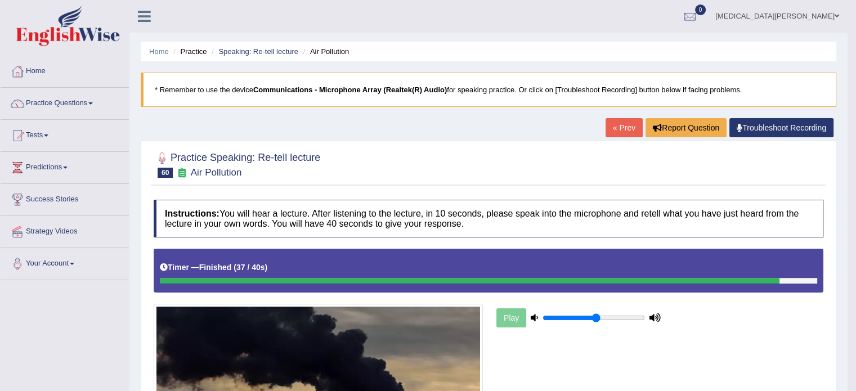
click at [619, 122] on link "« Prev" at bounding box center [623, 127] width 37 height 19
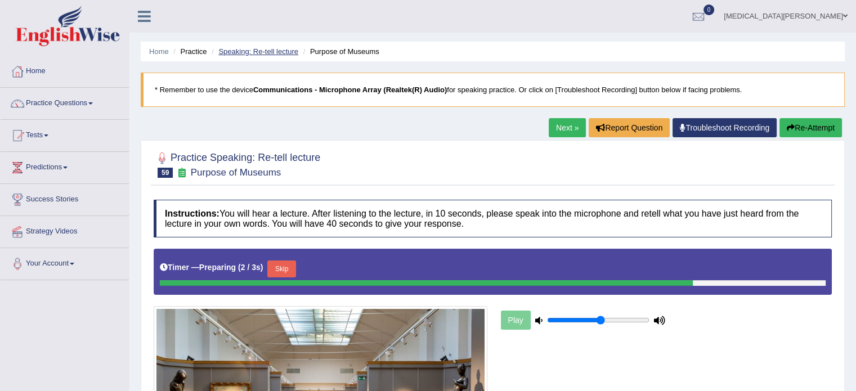
click at [268, 55] on link "Speaking: Re-tell lecture" at bounding box center [258, 51] width 80 height 8
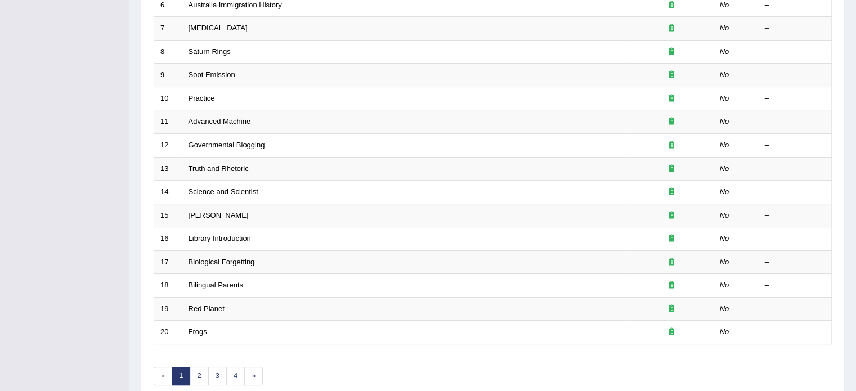
scroll to position [351, 0]
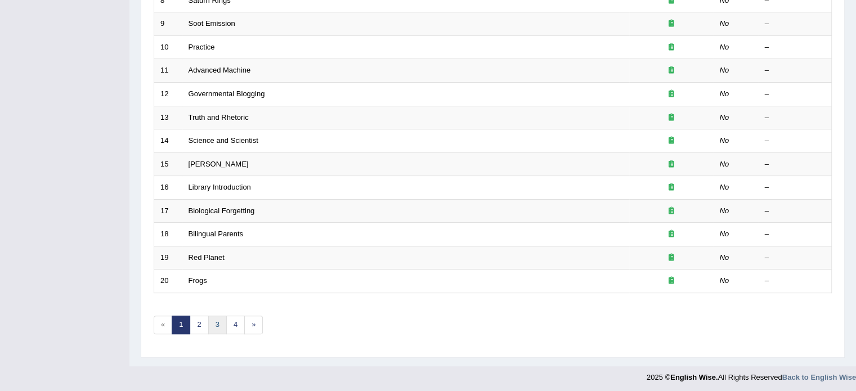
click at [215, 322] on link "3" at bounding box center [217, 325] width 19 height 19
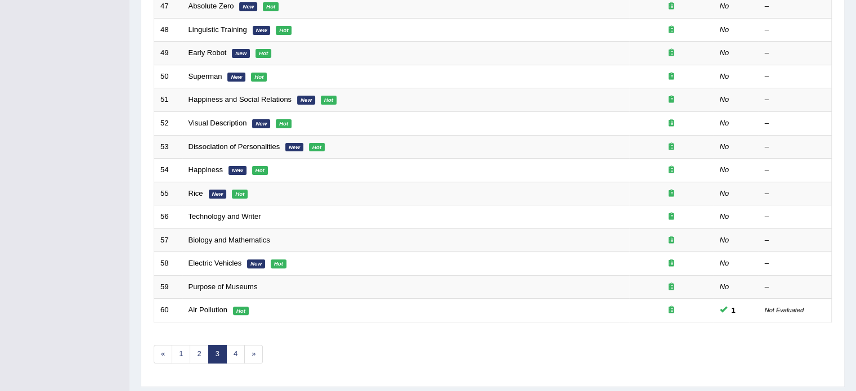
scroll to position [351, 0]
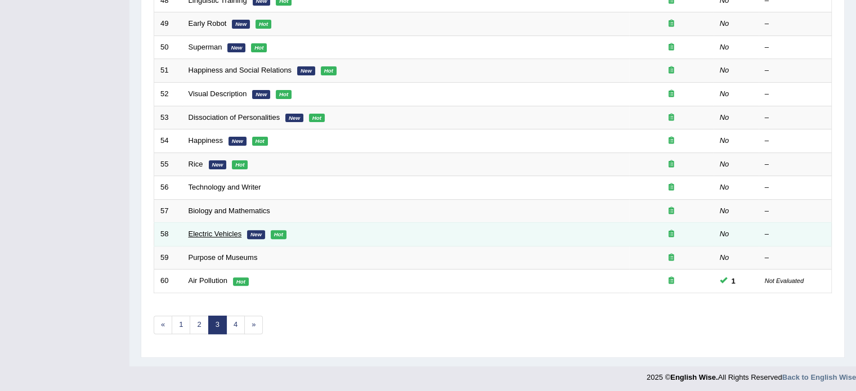
click at [218, 232] on link "Electric Vehicles" at bounding box center [214, 234] width 53 height 8
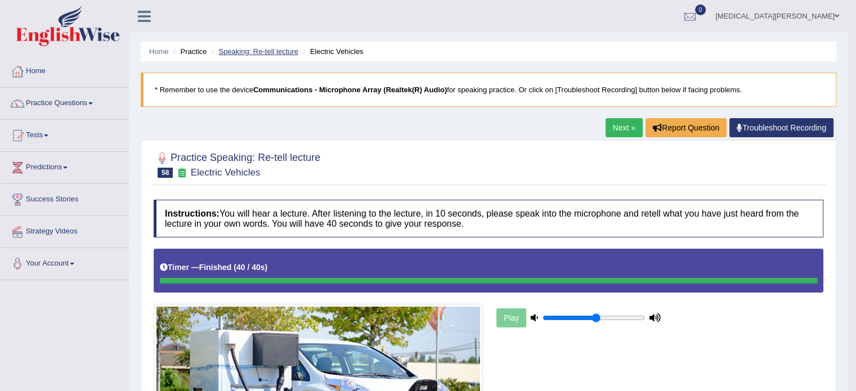
click at [246, 53] on link "Speaking: Re-tell lecture" at bounding box center [258, 51] width 80 height 8
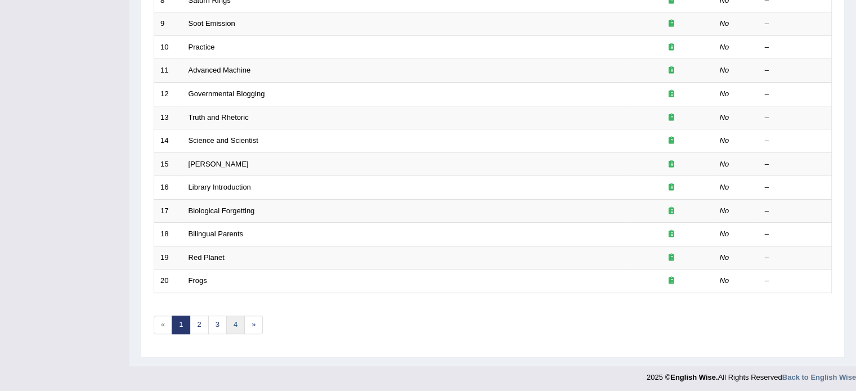
click at [230, 321] on link "4" at bounding box center [235, 325] width 19 height 19
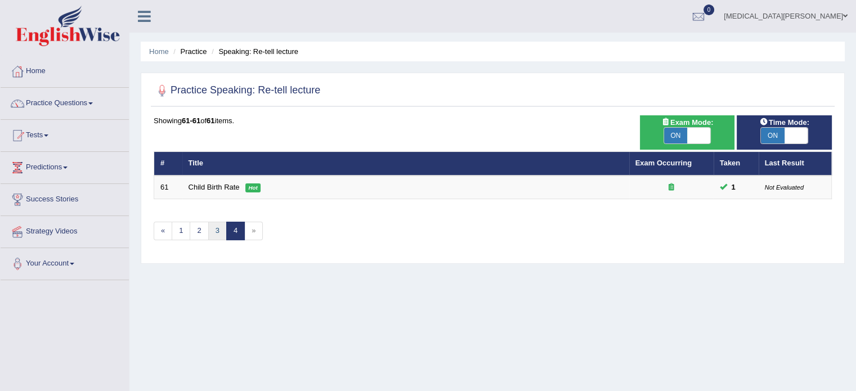
click at [215, 232] on link "3" at bounding box center [217, 231] width 19 height 19
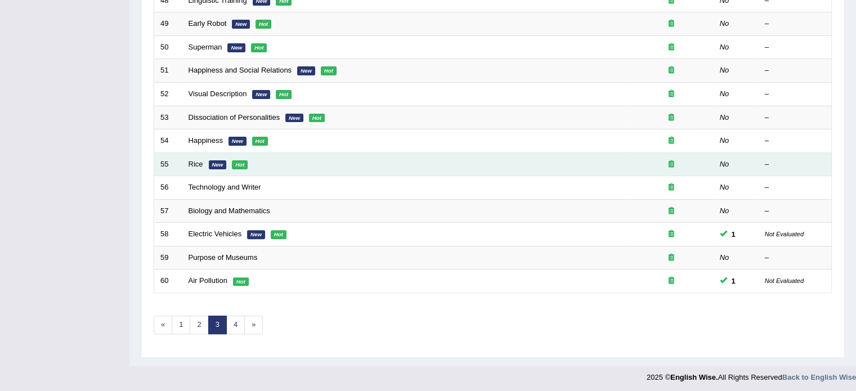
click at [206, 167] on td "Rice New Hot" at bounding box center [405, 164] width 447 height 24
click at [190, 166] on link "Rice" at bounding box center [195, 164] width 15 height 8
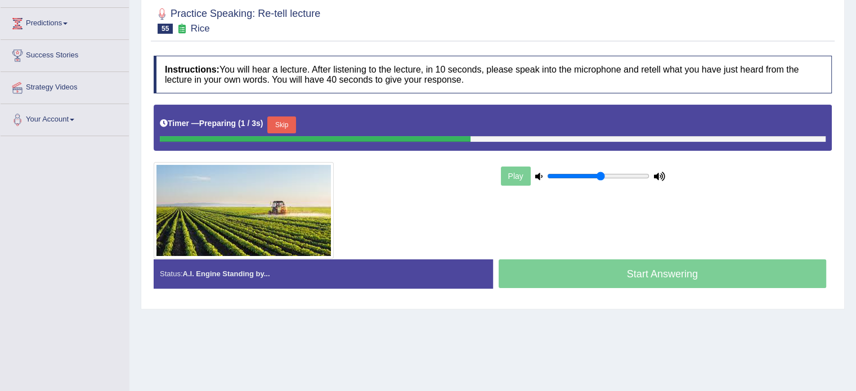
scroll to position [144, 0]
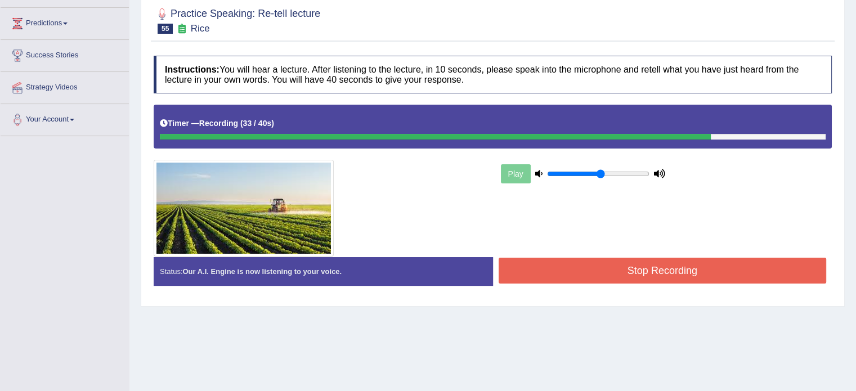
click at [518, 275] on button "Stop Recording" at bounding box center [662, 271] width 328 height 26
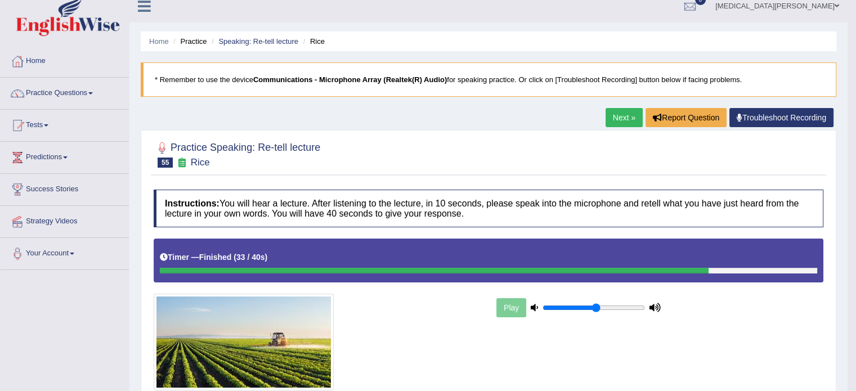
scroll to position [0, 0]
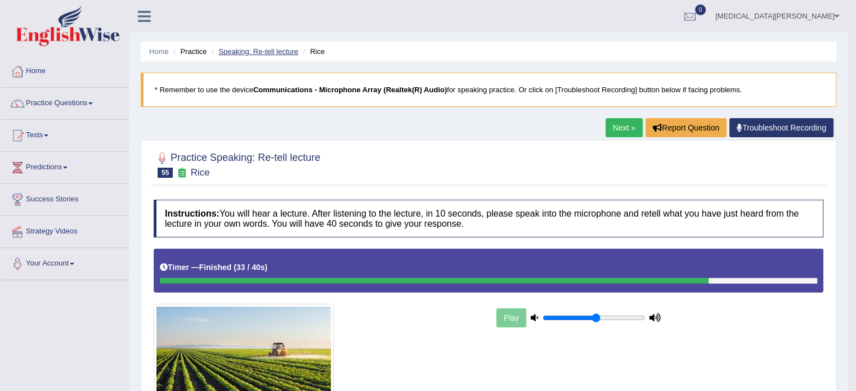
click at [265, 52] on link "Speaking: Re-tell lecture" at bounding box center [258, 51] width 80 height 8
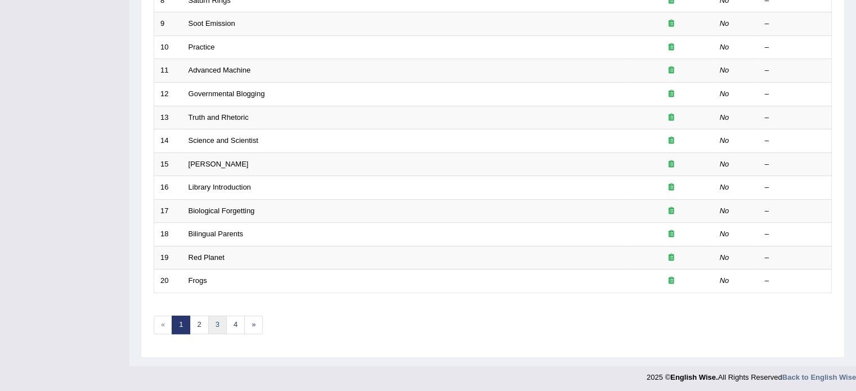
click at [217, 317] on link "3" at bounding box center [217, 325] width 19 height 19
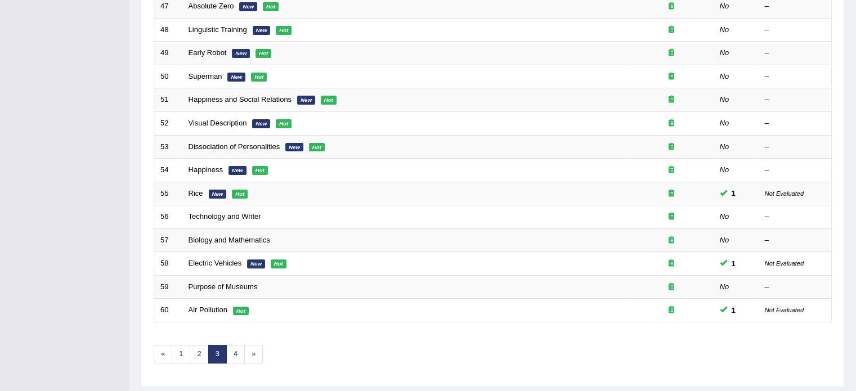
scroll to position [351, 0]
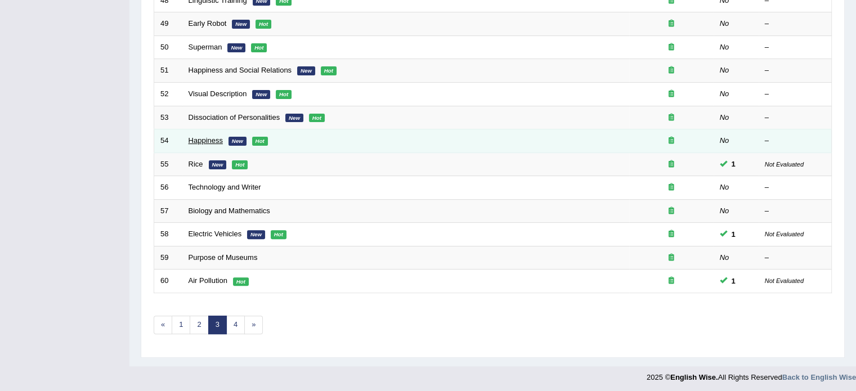
click at [197, 138] on link "Happiness" at bounding box center [205, 140] width 34 height 8
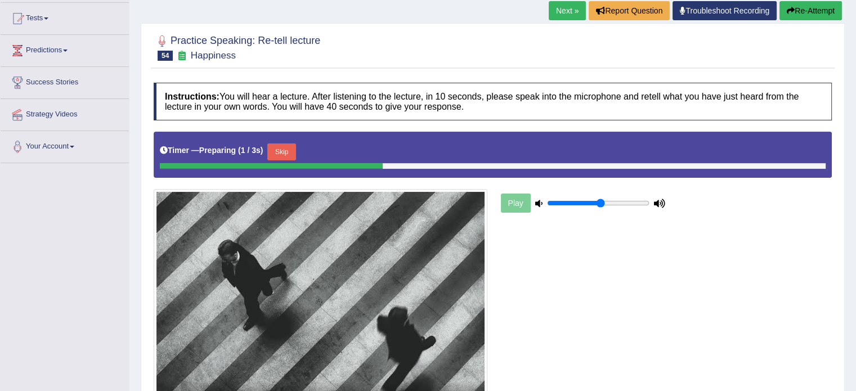
scroll to position [123, 0]
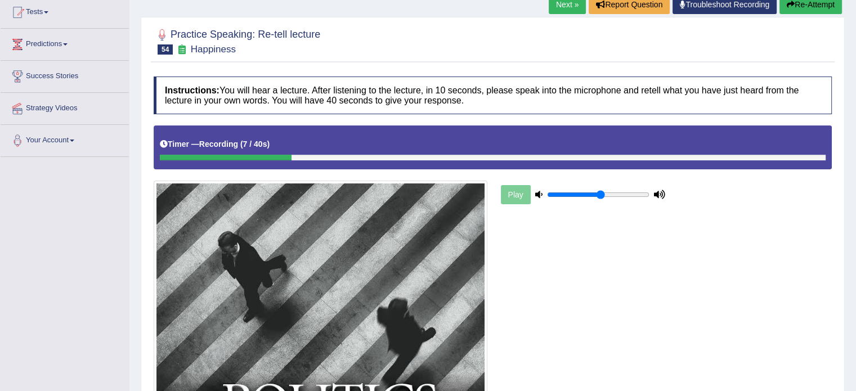
click at [805, 2] on button "Re-Attempt" at bounding box center [810, 4] width 62 height 19
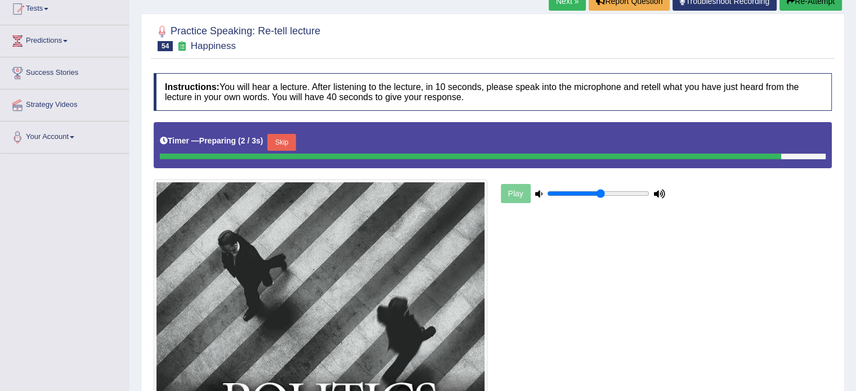
click at [285, 141] on div "Timer — Preparing ( 2 / 3s ) Skip" at bounding box center [493, 142] width 666 height 23
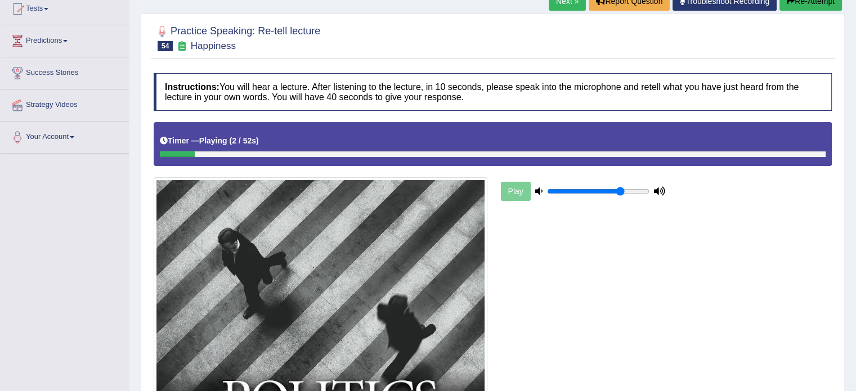
click at [620, 187] on input "range" at bounding box center [598, 191] width 102 height 9
click at [637, 191] on input "range" at bounding box center [598, 191] width 102 height 9
drag, startPoint x: 637, startPoint y: 191, endPoint x: 664, endPoint y: 195, distance: 27.9
type input "1"
click at [649, 195] on input "range" at bounding box center [598, 191] width 102 height 9
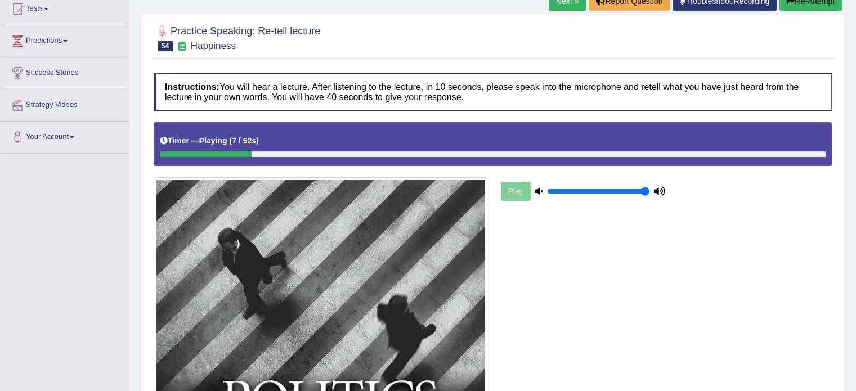
scroll to position [201, 0]
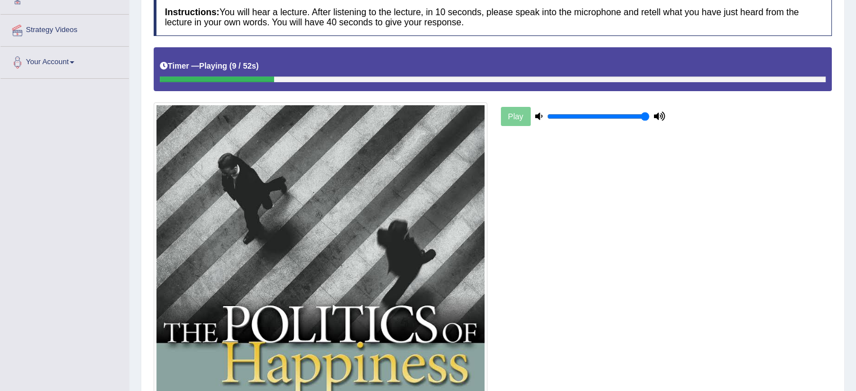
click at [662, 77] on div at bounding box center [493, 80] width 666 height 6
drag, startPoint x: 289, startPoint y: 78, endPoint x: 530, endPoint y: 127, distance: 245.6
click at [530, 127] on div "Instructions: You will hear a lecture. After listening to the lecture, in 10 se…" at bounding box center [493, 322] width 684 height 658
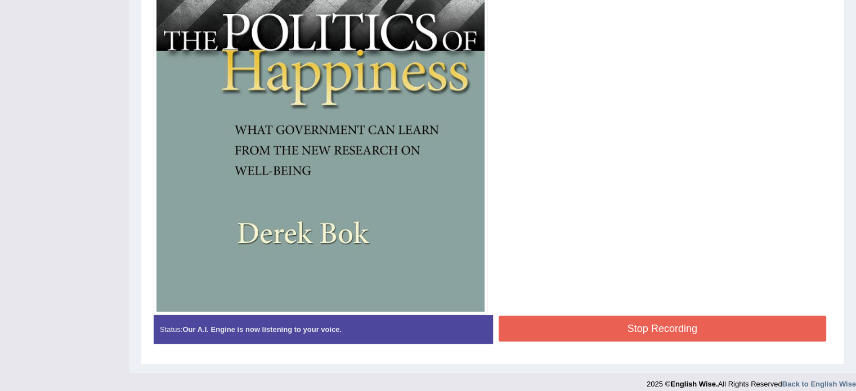
scroll to position [502, 0]
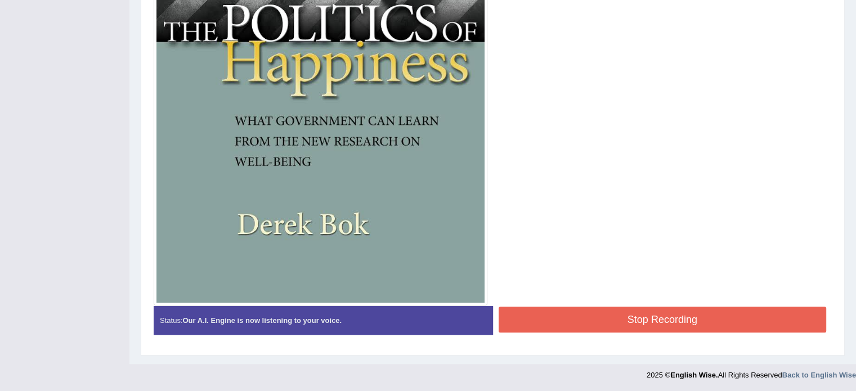
click at [664, 316] on button "Stop Recording" at bounding box center [662, 320] width 328 height 26
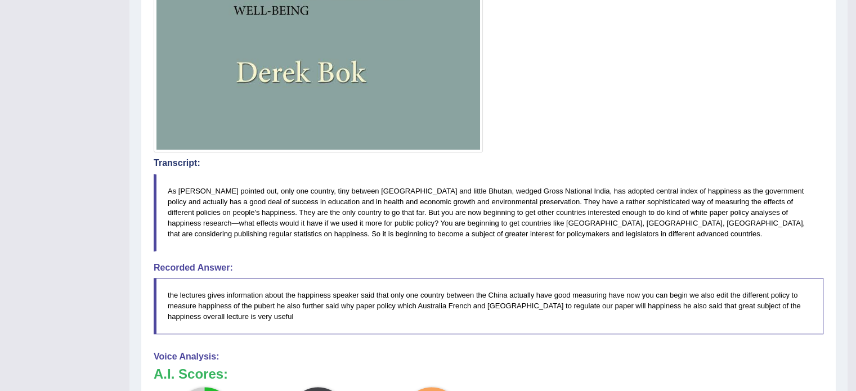
scroll to position [634, 0]
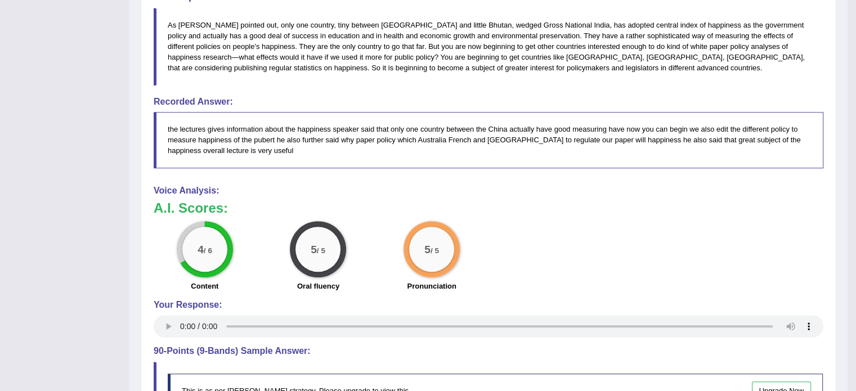
click at [495, 208] on h3 "A.I. Scores:" at bounding box center [489, 208] width 670 height 15
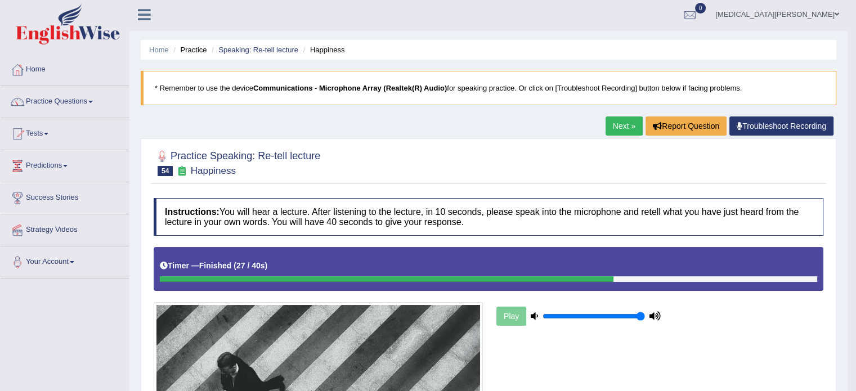
scroll to position [0, 0]
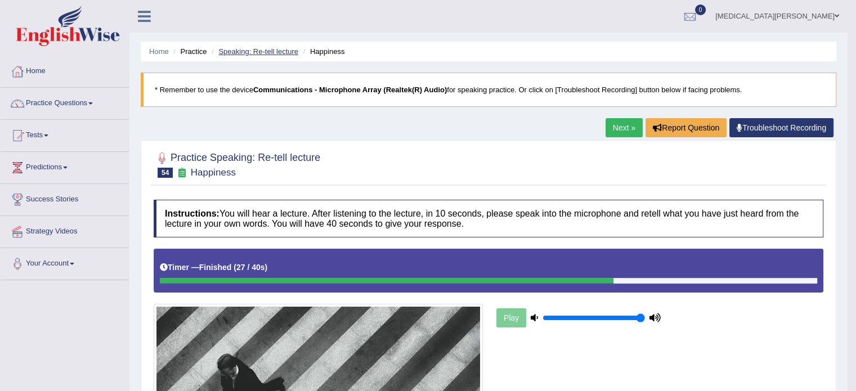
click at [266, 47] on link "Speaking: Re-tell lecture" at bounding box center [258, 51] width 80 height 8
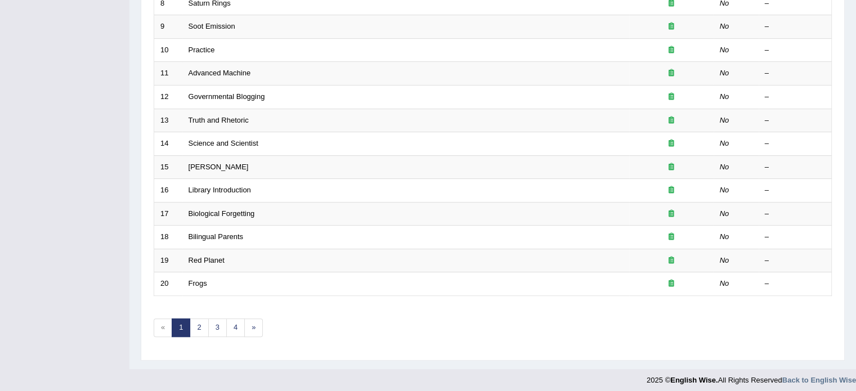
scroll to position [351, 0]
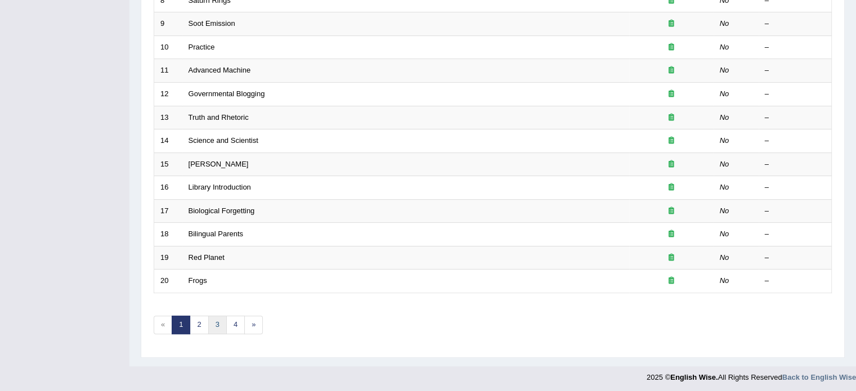
click at [214, 320] on link "3" at bounding box center [217, 325] width 19 height 19
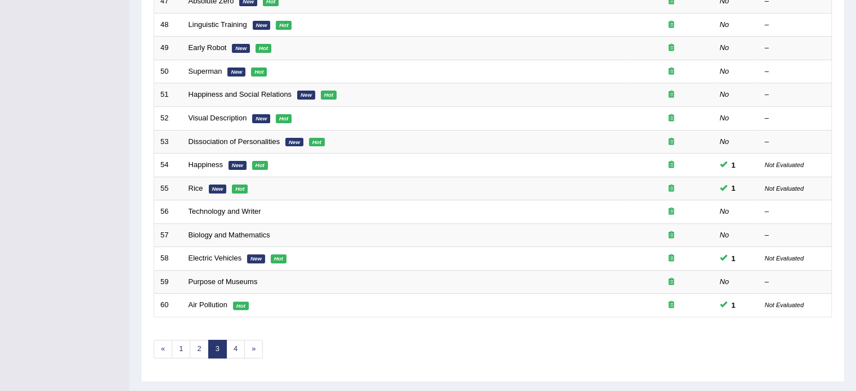
scroll to position [351, 0]
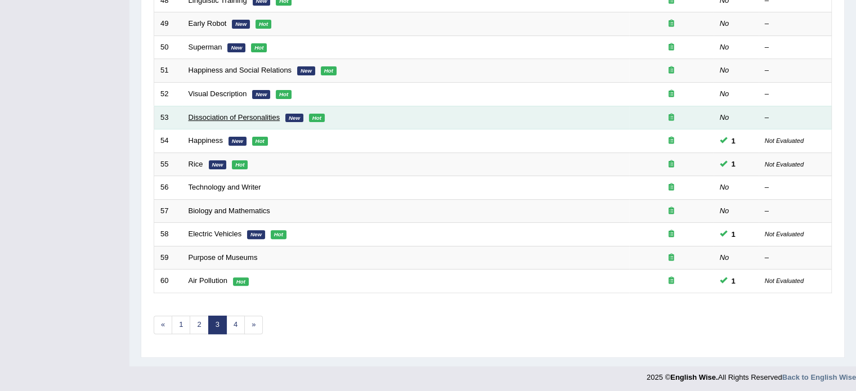
click at [254, 115] on link "Dissociation of Personalities" at bounding box center [234, 117] width 92 height 8
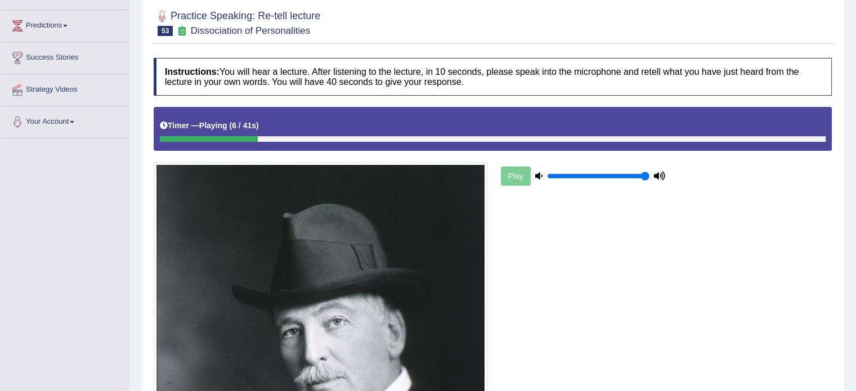
scroll to position [123, 0]
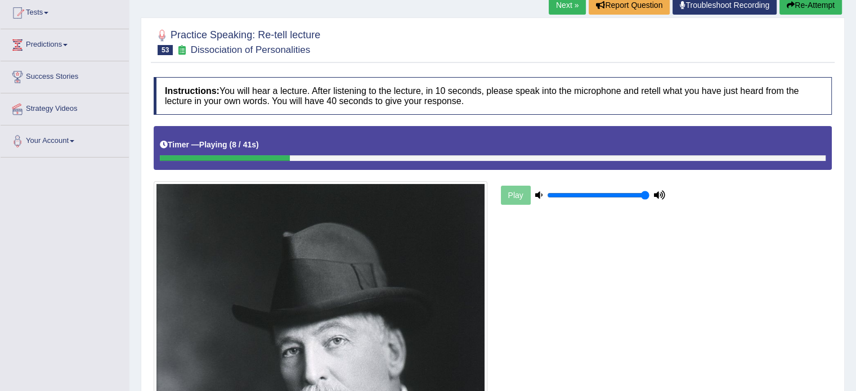
click at [829, 3] on button "Re-Attempt" at bounding box center [810, 4] width 62 height 19
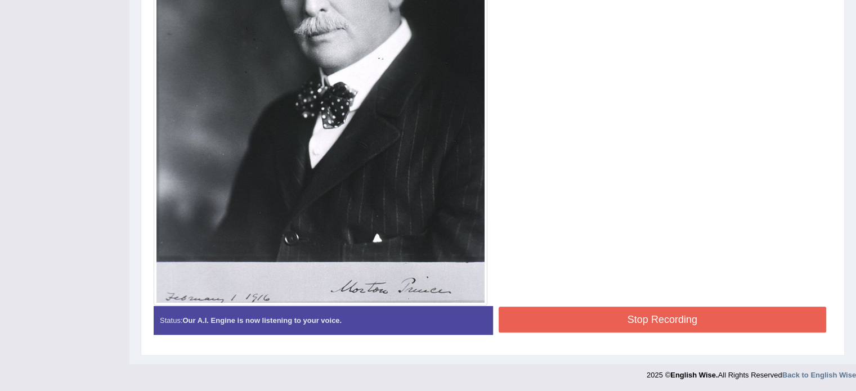
scroll to position [488, 0]
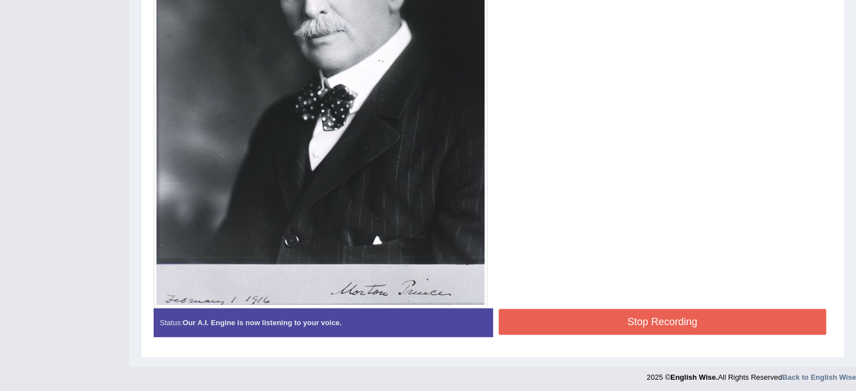
click at [718, 317] on button "Stop Recording" at bounding box center [662, 322] width 328 height 26
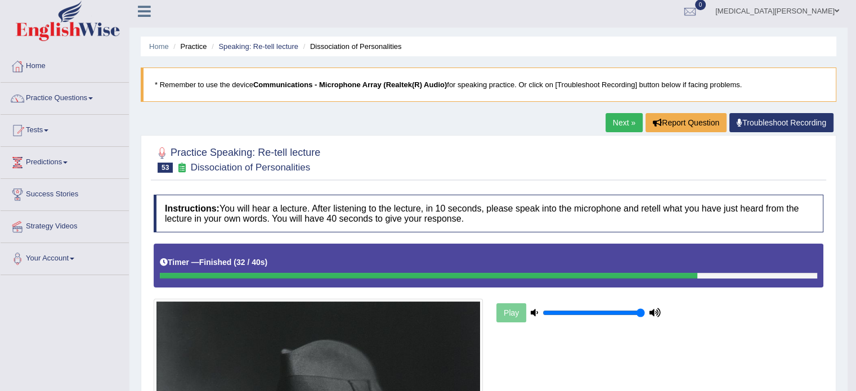
scroll to position [2, 0]
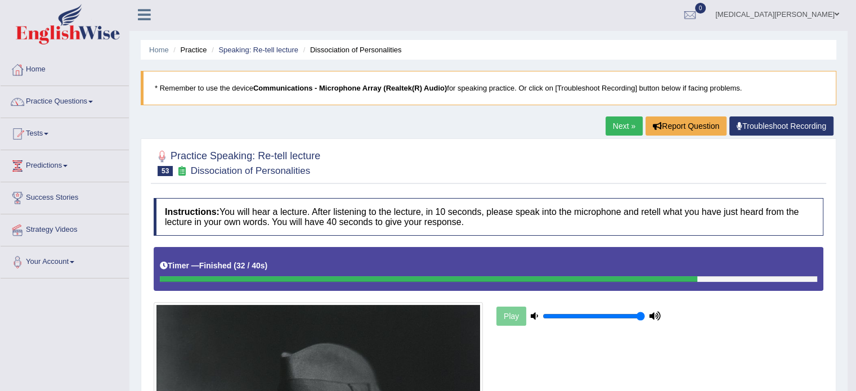
click at [266, 44] on li "Speaking: Re-tell lecture" at bounding box center [253, 49] width 89 height 11
click at [266, 48] on link "Speaking: Re-tell lecture" at bounding box center [258, 50] width 80 height 8
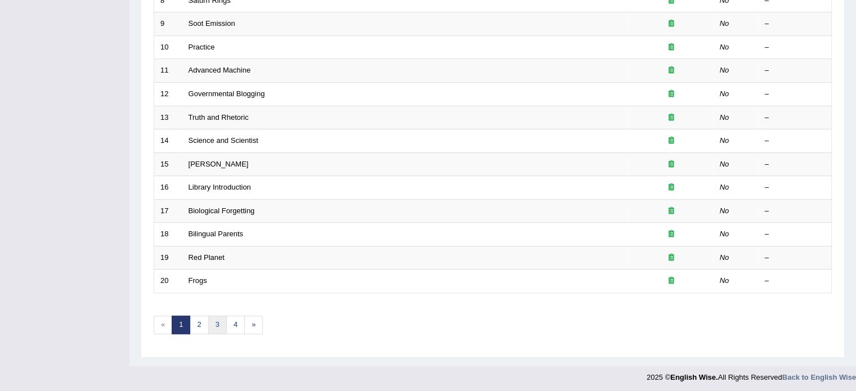
click at [218, 321] on link "3" at bounding box center [217, 325] width 19 height 19
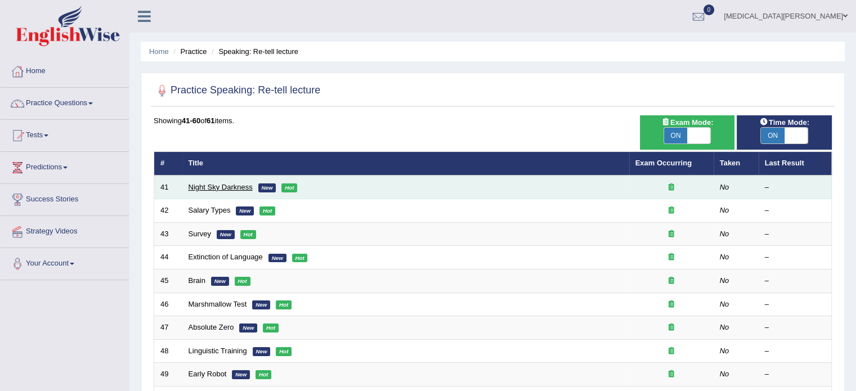
click at [196, 190] on link "Night Sky Darkness" at bounding box center [220, 187] width 64 height 8
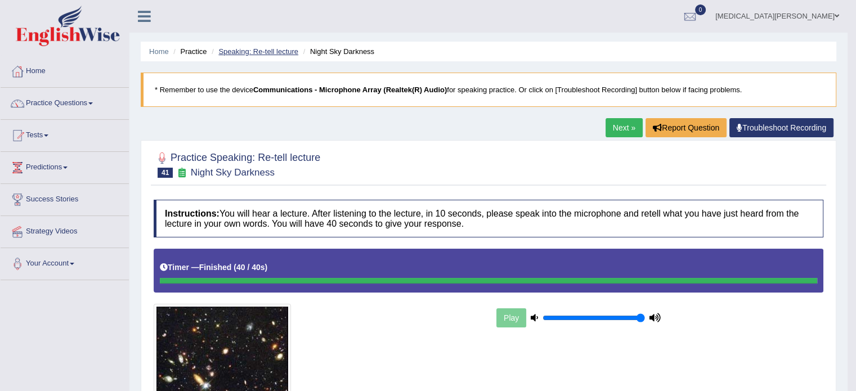
click at [272, 52] on link "Speaking: Re-tell lecture" at bounding box center [258, 51] width 80 height 8
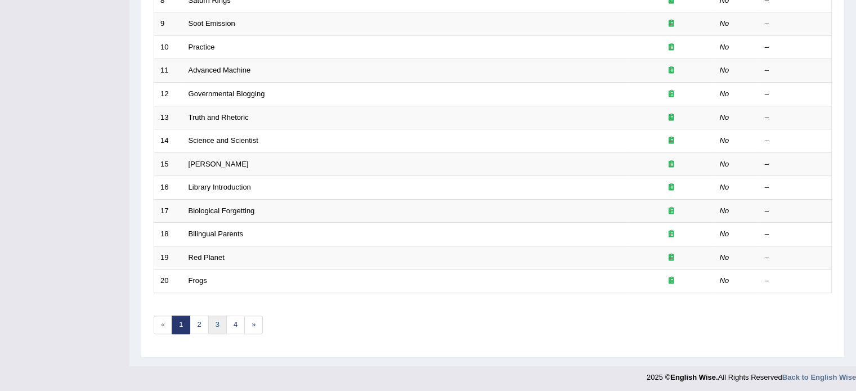
click at [215, 318] on link "3" at bounding box center [217, 325] width 19 height 19
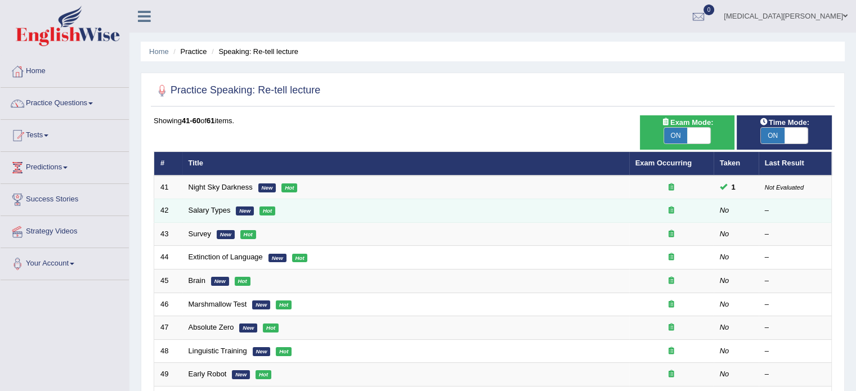
click at [232, 212] on td "Salary Types New Hot" at bounding box center [405, 211] width 447 height 24
click at [205, 210] on link "Salary Types" at bounding box center [209, 210] width 42 height 8
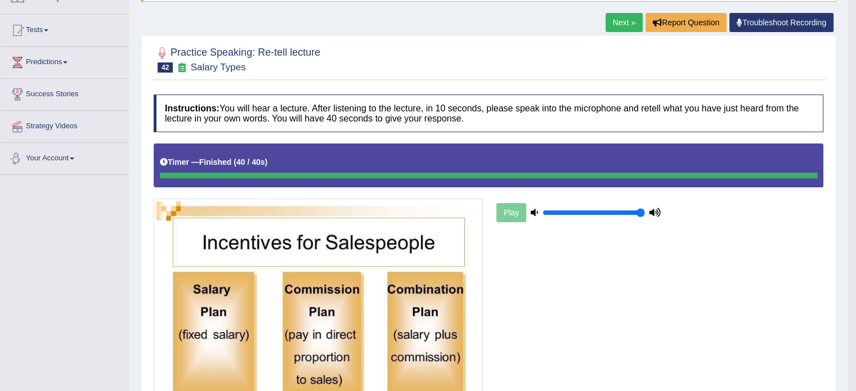
scroll to position [101, 0]
